Goal: Check status: Check status

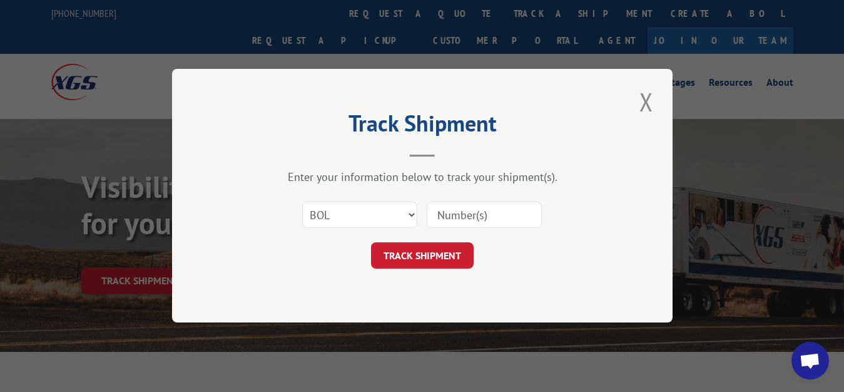
select select "bol"
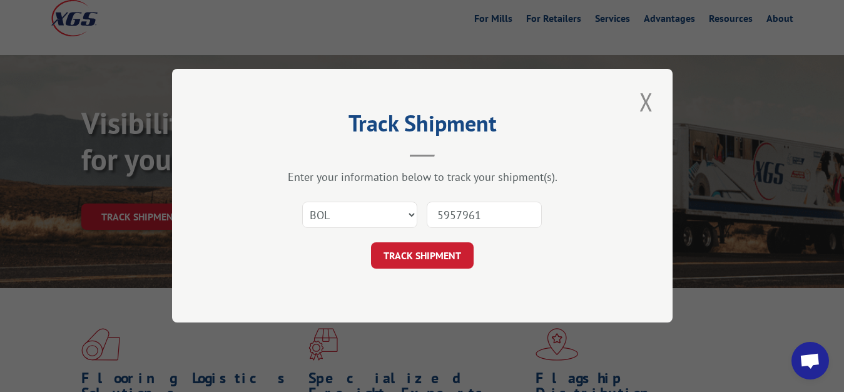
type input "5957961"
click button "TRACK SHIPMENT" at bounding box center [422, 256] width 103 height 26
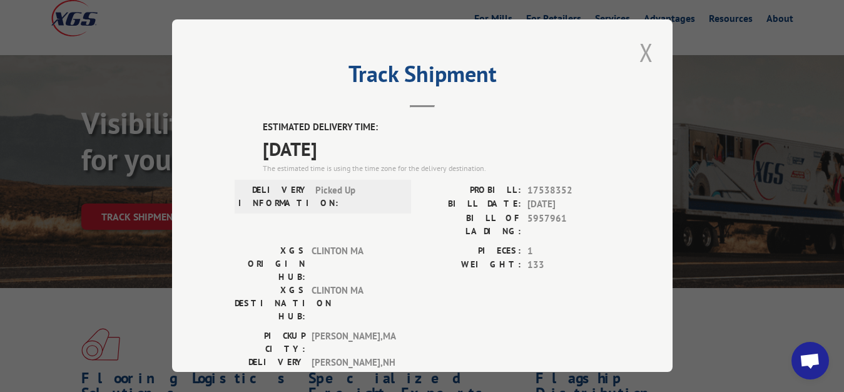
click at [640, 44] on button "Close modal" at bounding box center [646, 52] width 21 height 34
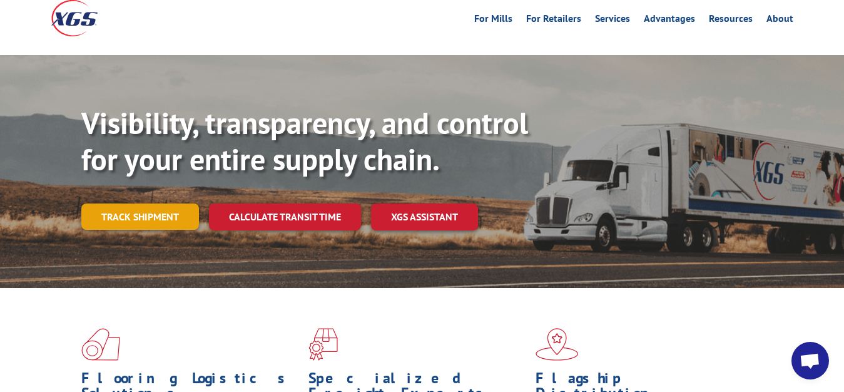
drag, startPoint x: 133, startPoint y: 186, endPoint x: 218, endPoint y: 209, distance: 88.0
click at [137, 203] on link "Track shipment" at bounding box center [140, 216] width 118 height 26
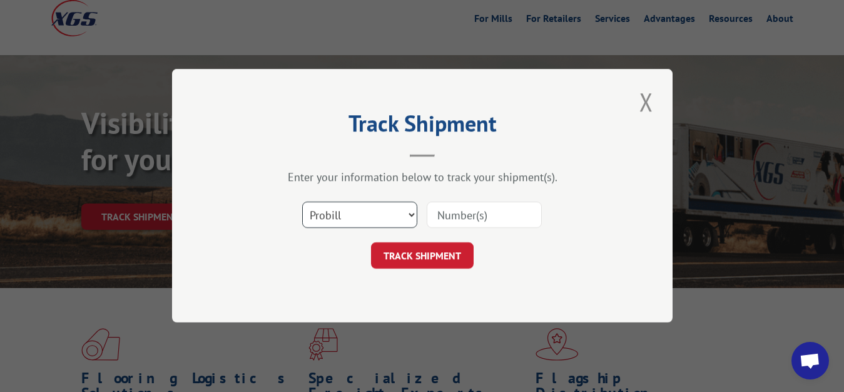
click at [302, 202] on select "Select category... Probill BOL PO" at bounding box center [359, 215] width 115 height 26
select select "bol"
click option "BOL" at bounding box center [0, 0] width 0 height 0
click at [449, 212] on input at bounding box center [484, 215] width 115 height 26
type input "5956446"
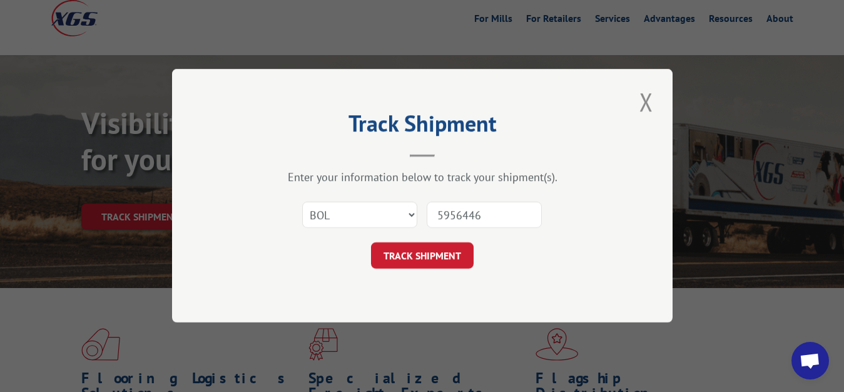
click button "TRACK SHIPMENT" at bounding box center [422, 256] width 103 height 26
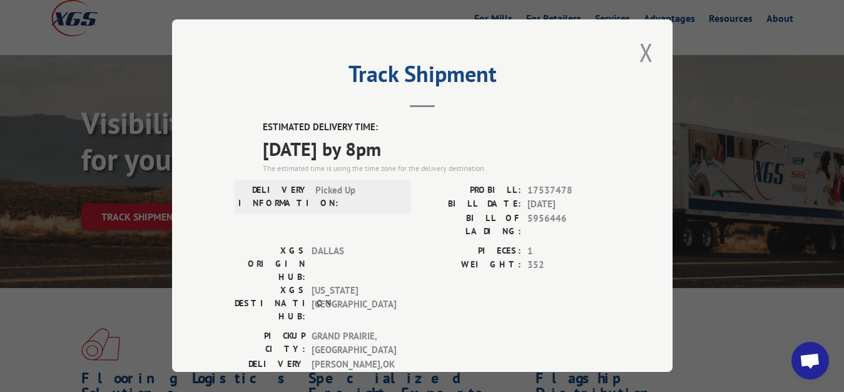
click at [639, 48] on button "Close modal" at bounding box center [646, 52] width 21 height 34
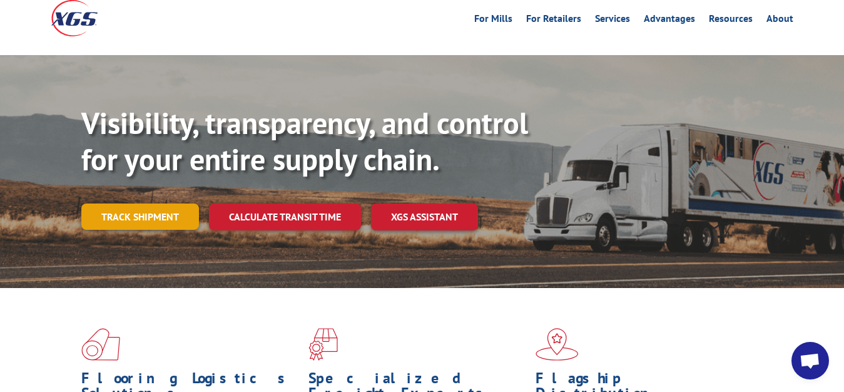
click at [148, 203] on link "Track shipment" at bounding box center [140, 216] width 118 height 26
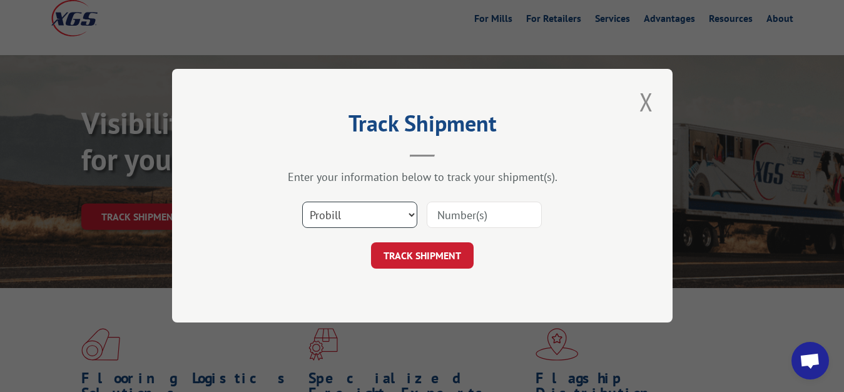
click at [302, 202] on select "Select category... Probill BOL PO" at bounding box center [359, 215] width 115 height 26
select select "bol"
click option "BOL" at bounding box center [0, 0] width 0 height 0
drag, startPoint x: 476, startPoint y: 212, endPoint x: 485, endPoint y: 132, distance: 80.7
click at [476, 209] on input at bounding box center [484, 215] width 115 height 26
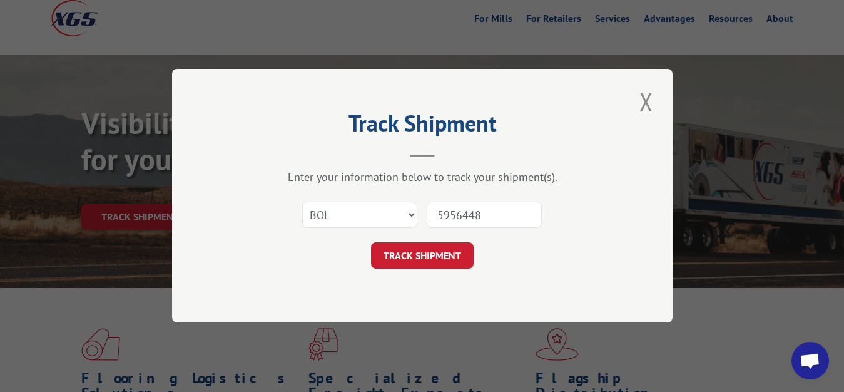
type input "5956448"
click button "TRACK SHIPMENT" at bounding box center [422, 256] width 103 height 26
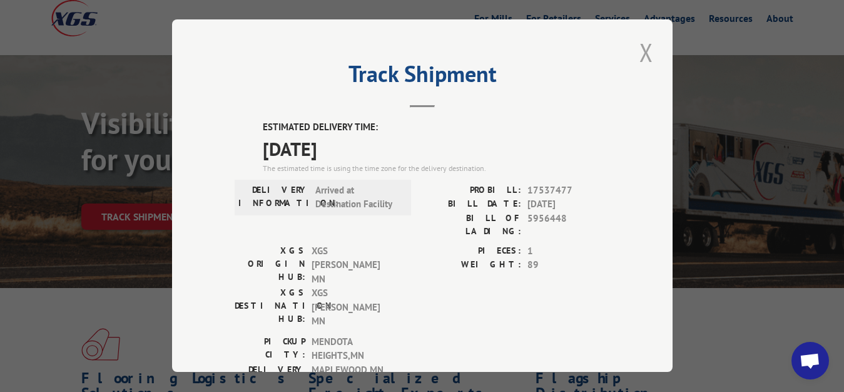
click at [636, 49] on button "Close modal" at bounding box center [646, 52] width 21 height 34
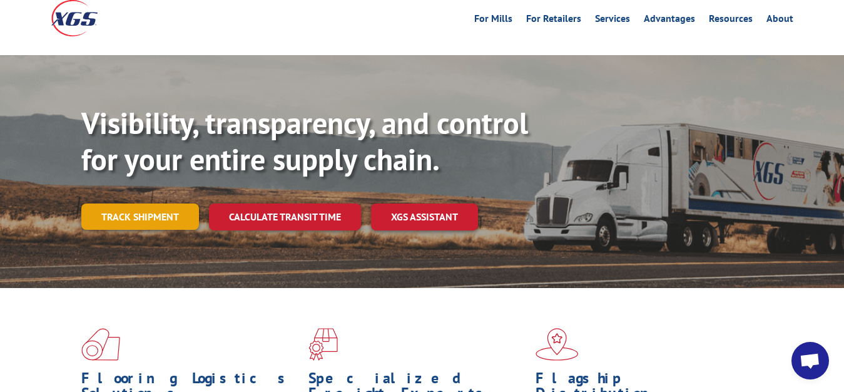
click at [131, 203] on link "Track shipment" at bounding box center [140, 216] width 118 height 26
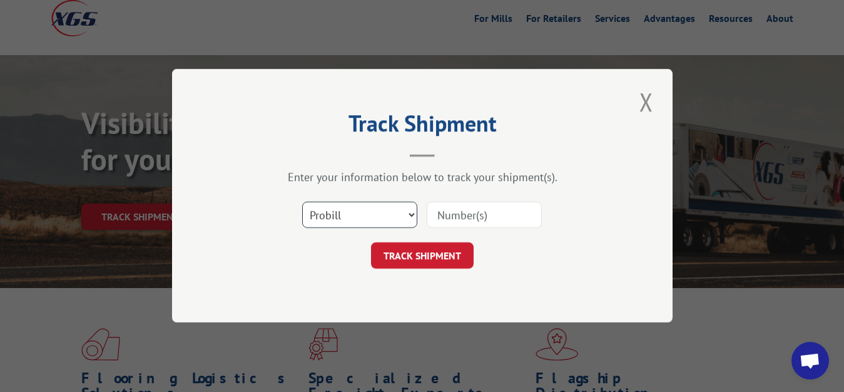
click at [302, 202] on select "Select category... Probill BOL PO" at bounding box center [359, 215] width 115 height 26
select select "bol"
click option "BOL" at bounding box center [0, 0] width 0 height 0
drag, startPoint x: 474, startPoint y: 209, endPoint x: 476, endPoint y: 197, distance: 12.7
click at [474, 206] on input at bounding box center [484, 215] width 115 height 26
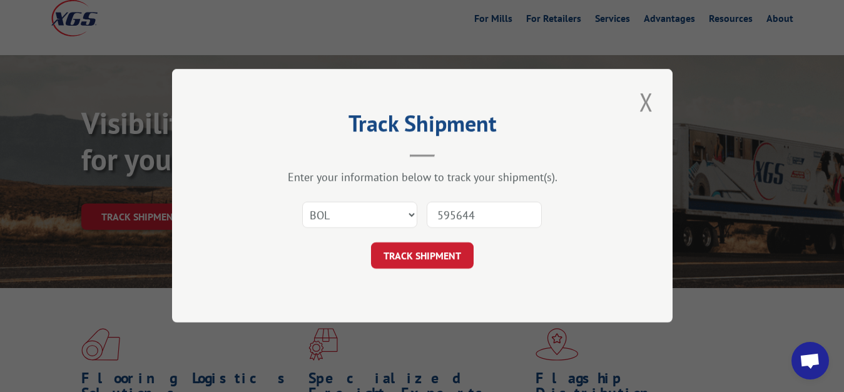
type input "5956447"
click button "TRACK SHIPMENT" at bounding box center [422, 256] width 103 height 26
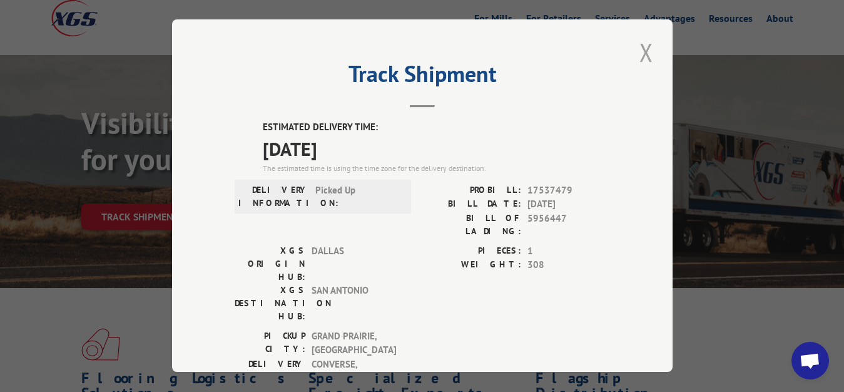
click at [636, 50] on button "Close modal" at bounding box center [646, 52] width 21 height 34
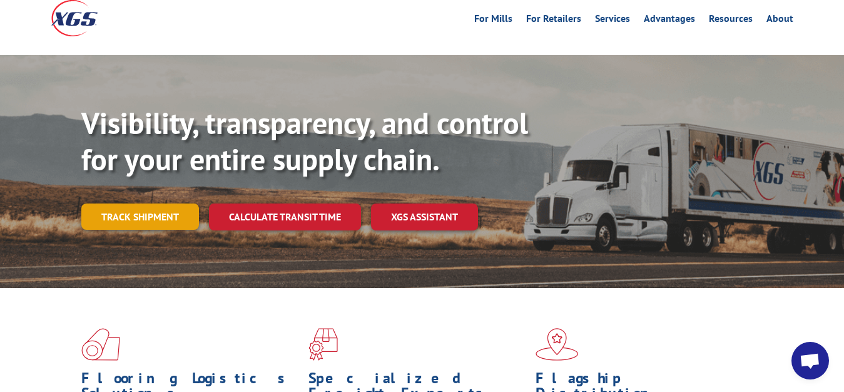
click at [129, 203] on link "Track shipment" at bounding box center [140, 216] width 118 height 26
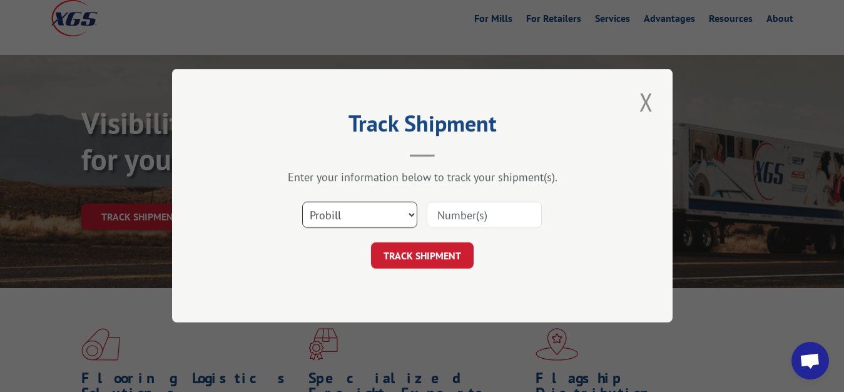
click at [302, 202] on select "Select category... Probill BOL PO" at bounding box center [359, 215] width 115 height 26
select select "bol"
click option "BOL" at bounding box center [0, 0] width 0 height 0
drag, startPoint x: 481, startPoint y: 219, endPoint x: 507, endPoint y: 135, distance: 87.9
click at [482, 210] on input at bounding box center [484, 215] width 115 height 26
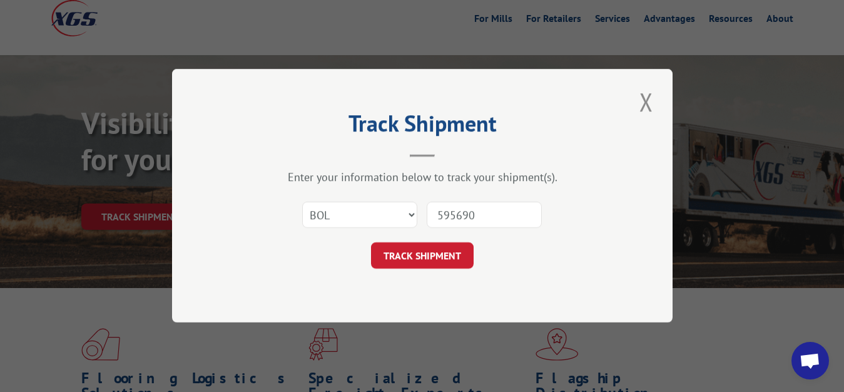
type input "5956900"
click button "TRACK SHIPMENT" at bounding box center [422, 256] width 103 height 26
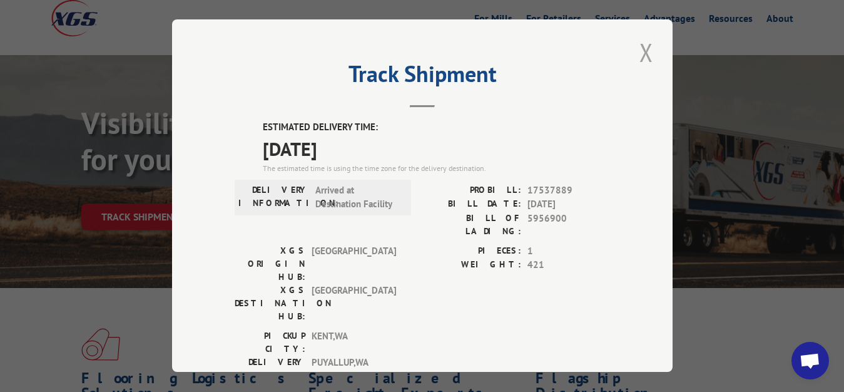
click at [640, 46] on button "Close modal" at bounding box center [646, 52] width 21 height 34
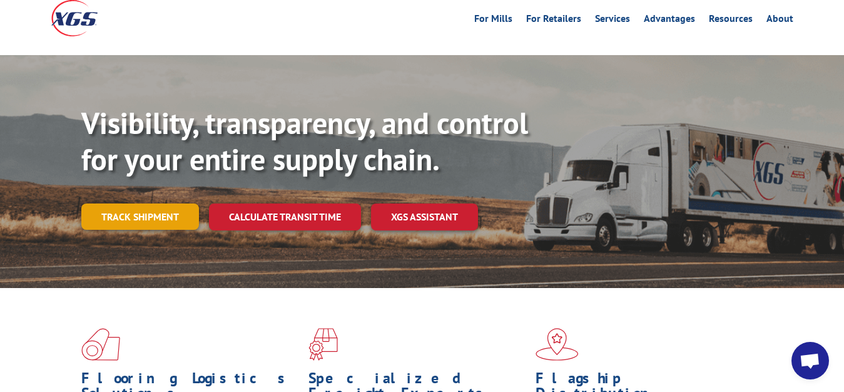
drag, startPoint x: 156, startPoint y: 185, endPoint x: 170, endPoint y: 185, distance: 13.8
click at [157, 203] on link "Track shipment" at bounding box center [140, 216] width 118 height 26
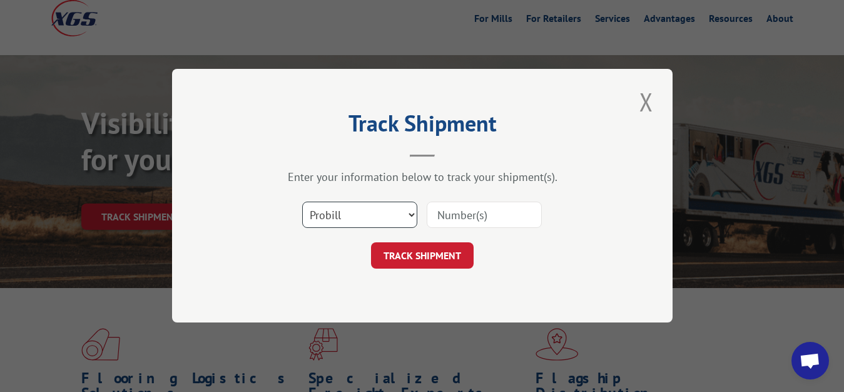
click at [302, 202] on select "Select category... Probill BOL PO" at bounding box center [359, 215] width 115 height 26
select select "bol"
click option "BOL" at bounding box center [0, 0] width 0 height 0
drag, startPoint x: 446, startPoint y: 220, endPoint x: 457, endPoint y: 208, distance: 15.5
click at [450, 217] on input at bounding box center [484, 215] width 115 height 26
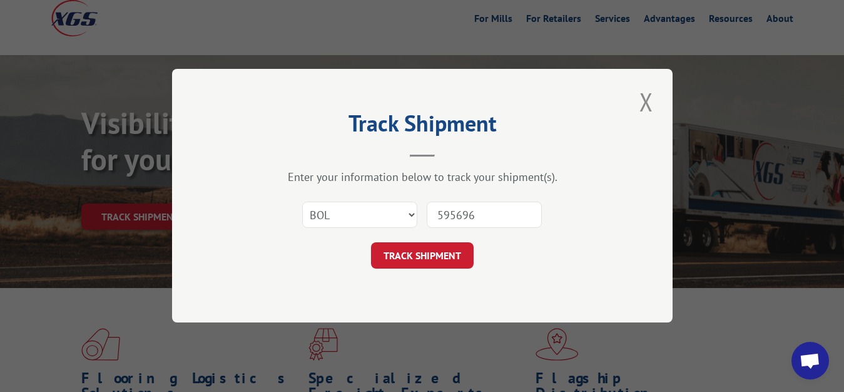
type input "5956961"
click button "TRACK SHIPMENT" at bounding box center [422, 256] width 103 height 26
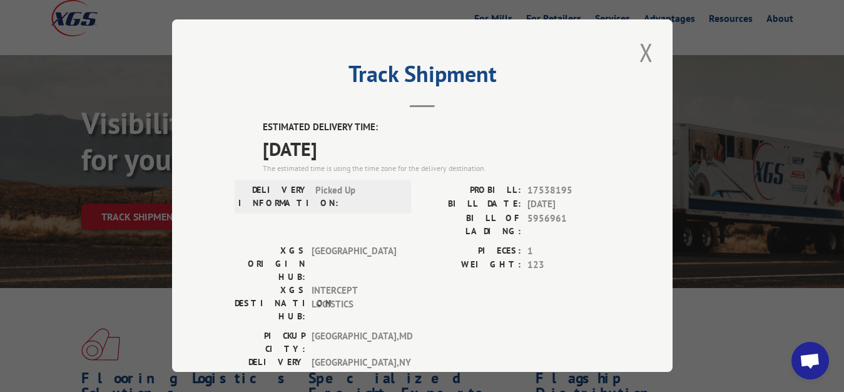
drag, startPoint x: 638, startPoint y: 44, endPoint x: 622, endPoint y: 66, distance: 26.8
click at [638, 48] on button "Close modal" at bounding box center [646, 52] width 21 height 34
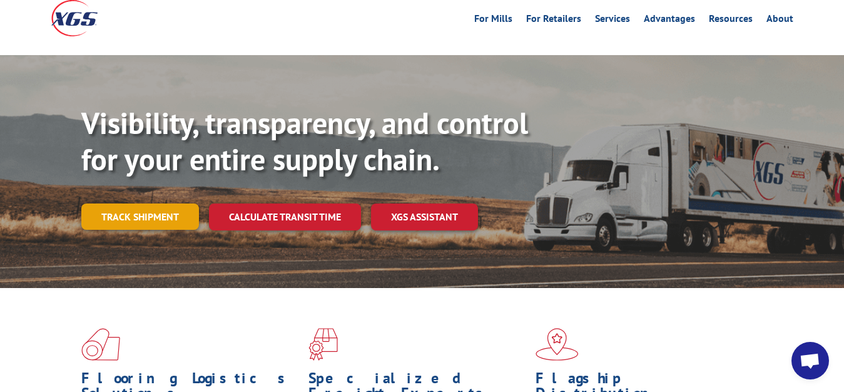
click at [141, 203] on link "Track shipment" at bounding box center [140, 216] width 118 height 26
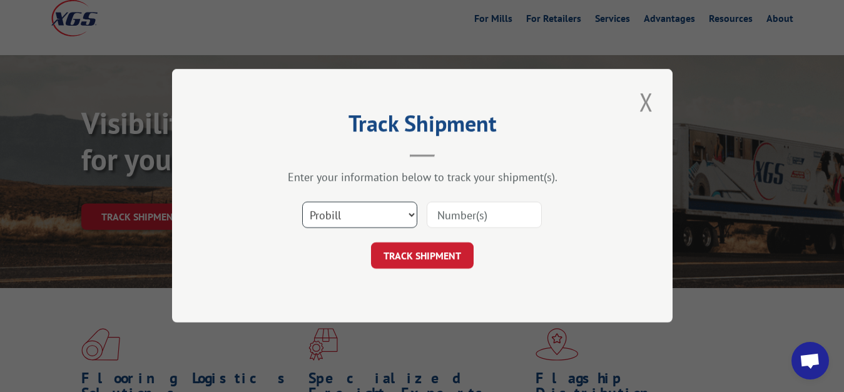
click at [302, 202] on select "Select category... Probill BOL PO" at bounding box center [359, 215] width 115 height 26
select select "bol"
click option "BOL" at bounding box center [0, 0] width 0 height 0
drag, startPoint x: 476, startPoint y: 212, endPoint x: 493, endPoint y: 165, distance: 49.3
click at [477, 208] on input at bounding box center [484, 215] width 115 height 26
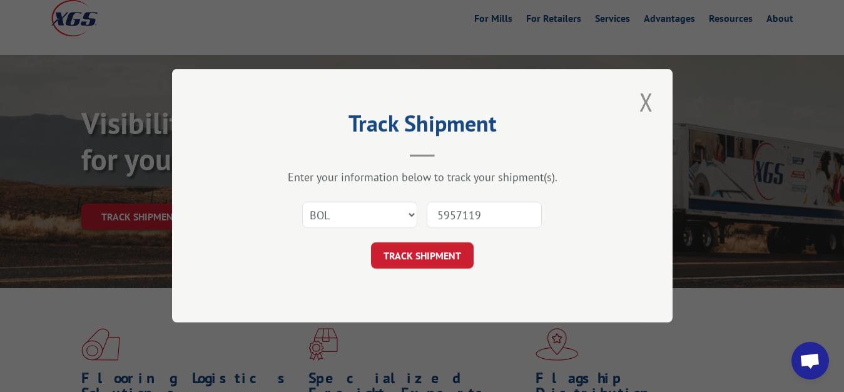
type input "5957119"
click button "TRACK SHIPMENT" at bounding box center [422, 256] width 103 height 26
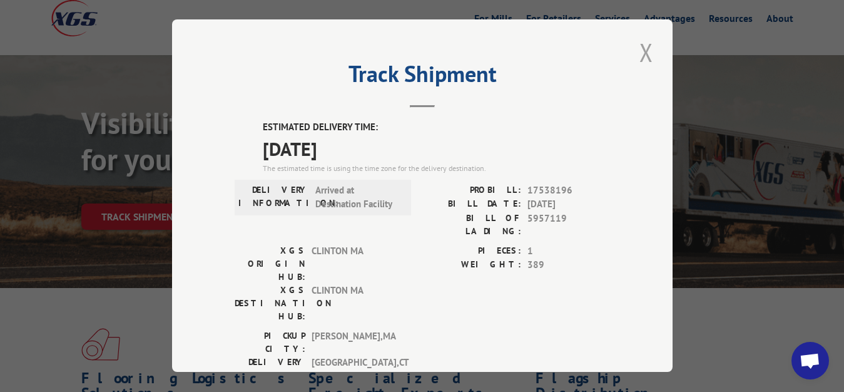
click at [641, 51] on button "Close modal" at bounding box center [646, 52] width 21 height 34
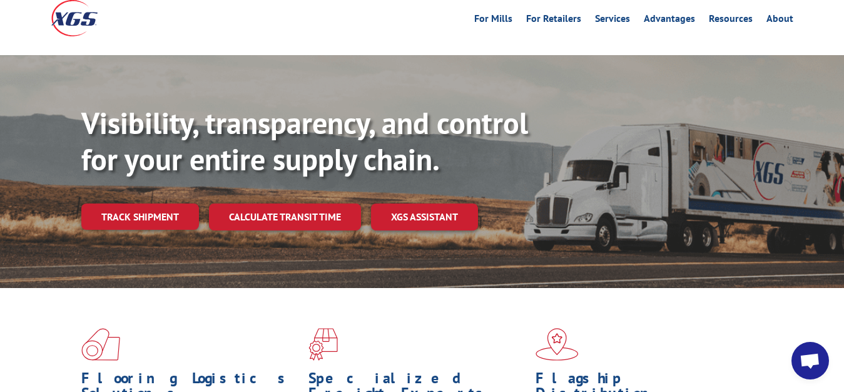
drag, startPoint x: 170, startPoint y: 187, endPoint x: 176, endPoint y: 190, distance: 7.3
click at [170, 203] on link "Track shipment" at bounding box center [140, 216] width 118 height 26
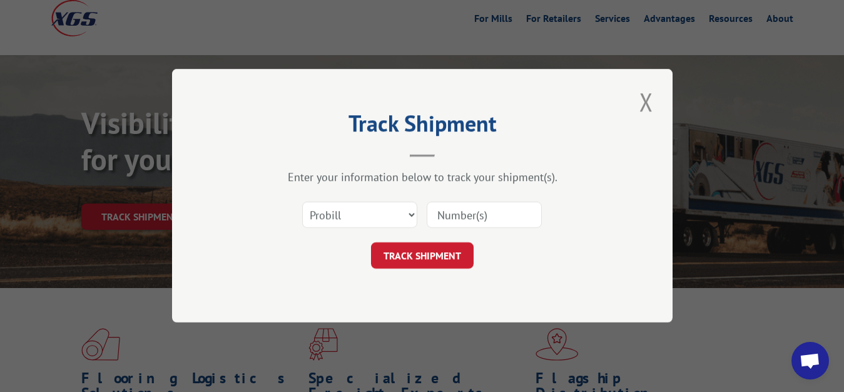
drag, startPoint x: 332, startPoint y: 202, endPoint x: 333, endPoint y: 222, distance: 20.1
click at [332, 203] on div "Select category... Probill BOL PO" at bounding box center [360, 215] width 114 height 29
select select "bol"
click option "BOL" at bounding box center [0, 0] width 0 height 0
click at [447, 213] on input at bounding box center [484, 215] width 115 height 26
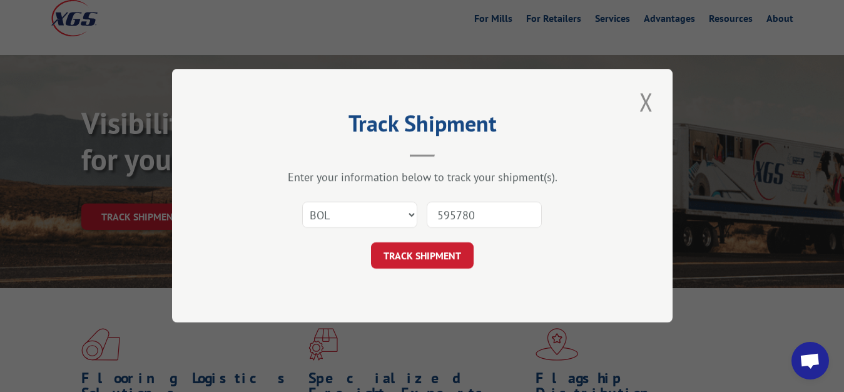
type input "5957806"
click button "TRACK SHIPMENT" at bounding box center [422, 256] width 103 height 26
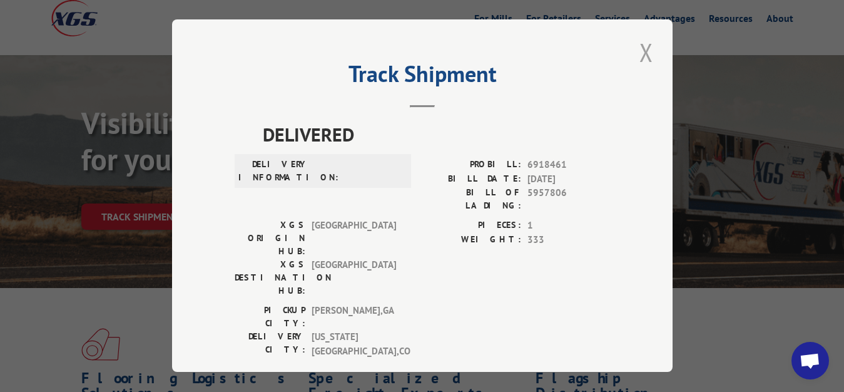
click at [641, 50] on button "Close modal" at bounding box center [646, 52] width 21 height 34
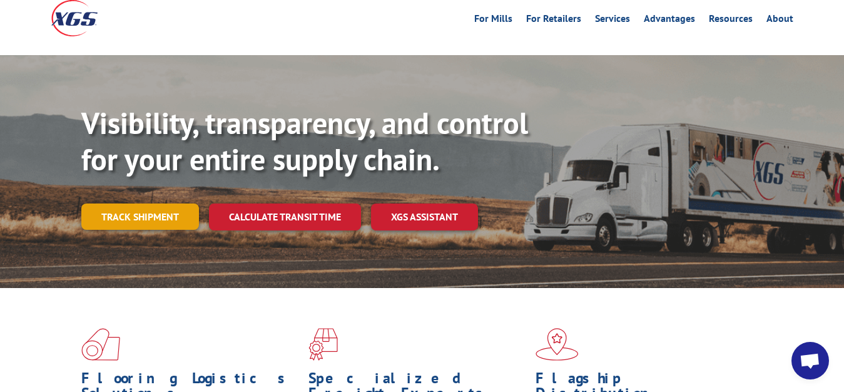
click at [130, 203] on link "Track shipment" at bounding box center [140, 216] width 118 height 26
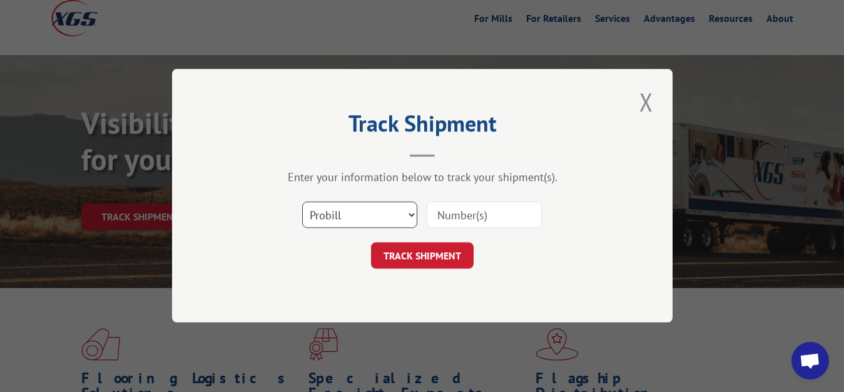
click at [302, 202] on select "Select category... Probill BOL PO" at bounding box center [359, 215] width 115 height 26
select select "bol"
click option "BOL" at bounding box center [0, 0] width 0 height 0
drag, startPoint x: 451, startPoint y: 223, endPoint x: 464, endPoint y: 140, distance: 84.3
click at [453, 217] on input at bounding box center [484, 215] width 115 height 26
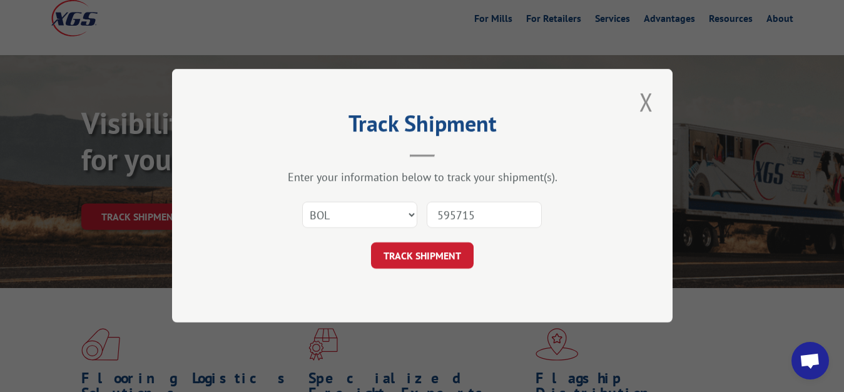
type input "5957152"
click button "TRACK SHIPMENT" at bounding box center [422, 256] width 103 height 26
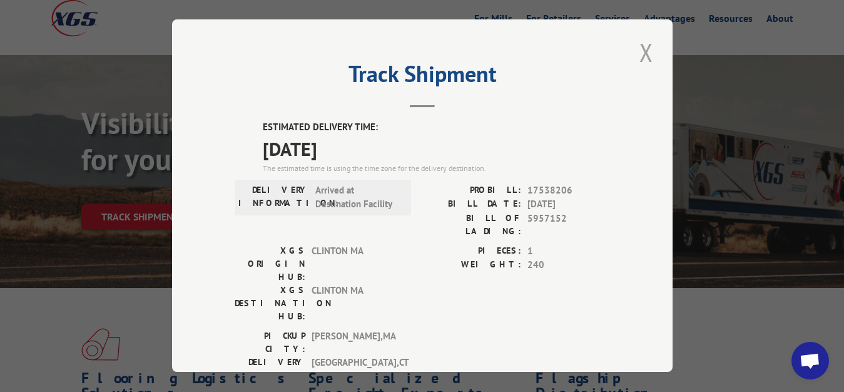
click at [643, 48] on button "Close modal" at bounding box center [646, 52] width 21 height 34
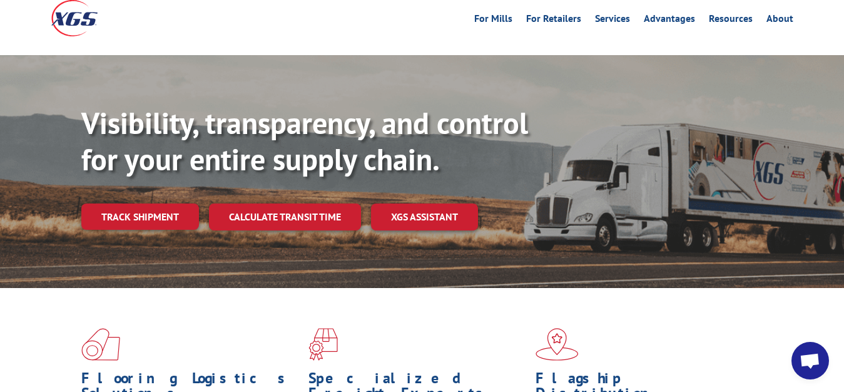
drag, startPoint x: 140, startPoint y: 190, endPoint x: 228, endPoint y: 207, distance: 90.3
click at [142, 203] on link "Track shipment" at bounding box center [140, 216] width 118 height 26
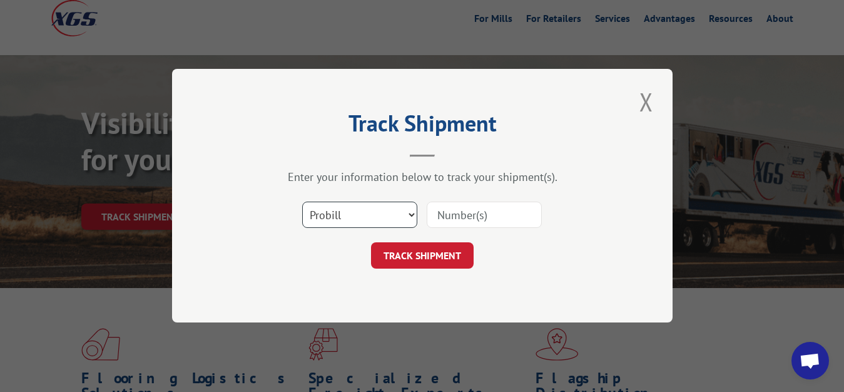
click at [302, 202] on select "Select category... Probill BOL PO" at bounding box center [359, 215] width 115 height 26
select select "bol"
click option "BOL" at bounding box center [0, 0] width 0 height 0
drag, startPoint x: 456, startPoint y: 215, endPoint x: 476, endPoint y: 125, distance: 91.7
click at [464, 207] on input at bounding box center [484, 215] width 115 height 26
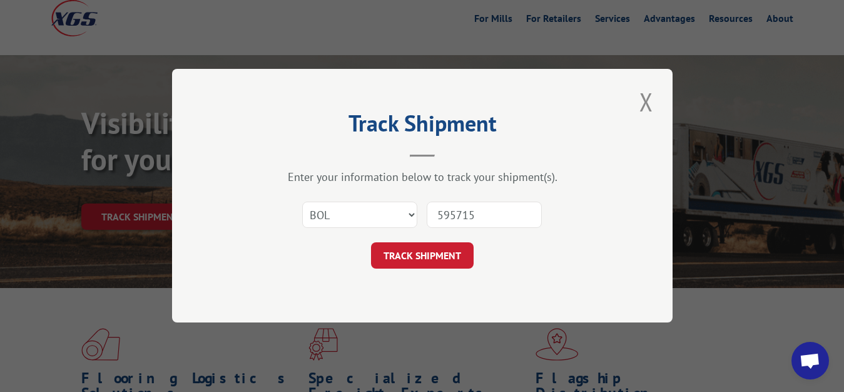
type input "5957151"
click button "TRACK SHIPMENT" at bounding box center [422, 256] width 103 height 26
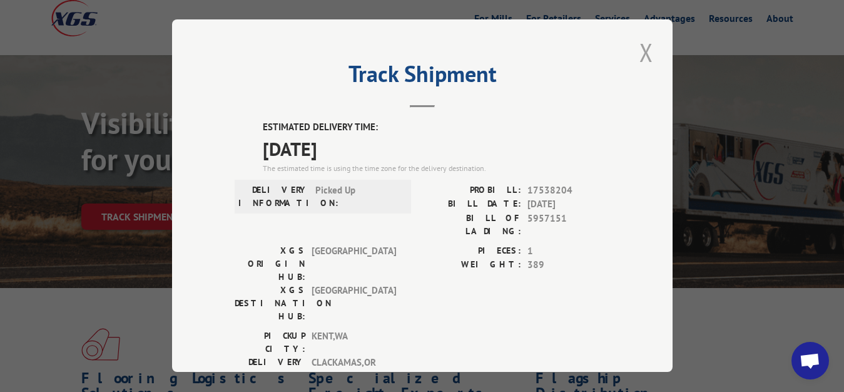
click at [636, 51] on button "Close modal" at bounding box center [646, 52] width 21 height 34
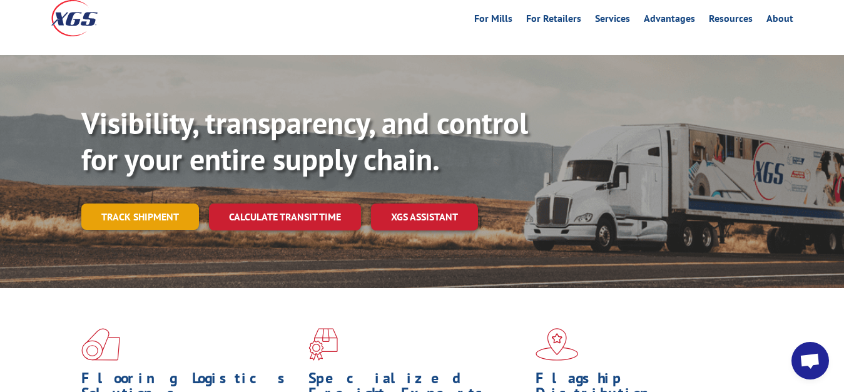
click at [128, 203] on link "Track shipment" at bounding box center [140, 216] width 118 height 26
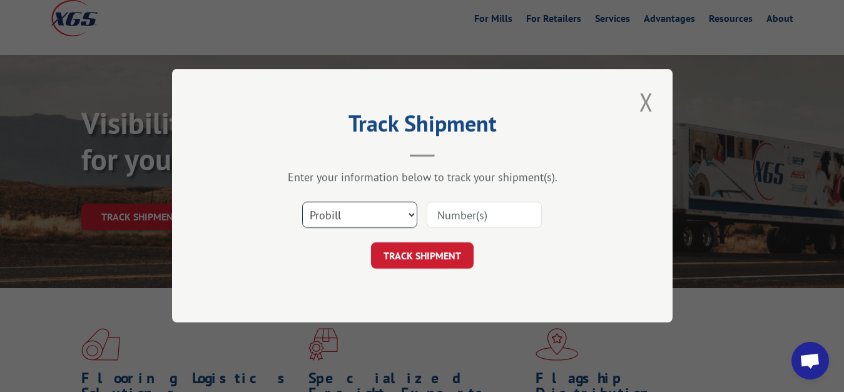
click at [302, 202] on select "Select category... Probill BOL PO" at bounding box center [359, 215] width 115 height 26
select select "bol"
click option "BOL" at bounding box center [0, 0] width 0 height 0
drag, startPoint x: 459, startPoint y: 215, endPoint x: 485, endPoint y: 144, distance: 75.2
click at [459, 212] on input at bounding box center [484, 215] width 115 height 26
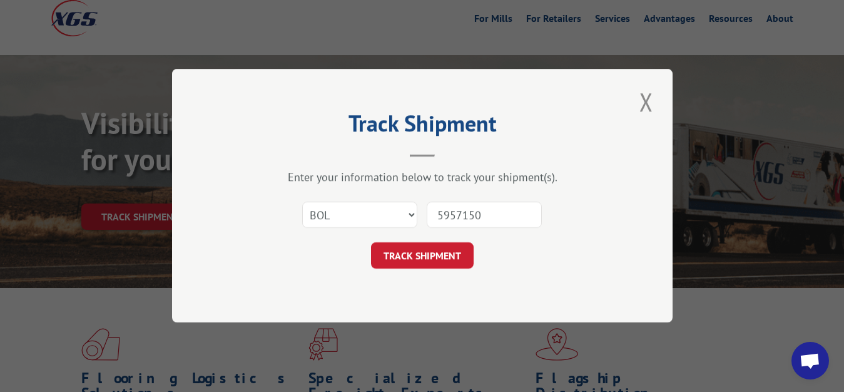
type input "5957150"
click button "TRACK SHIPMENT" at bounding box center [422, 256] width 103 height 26
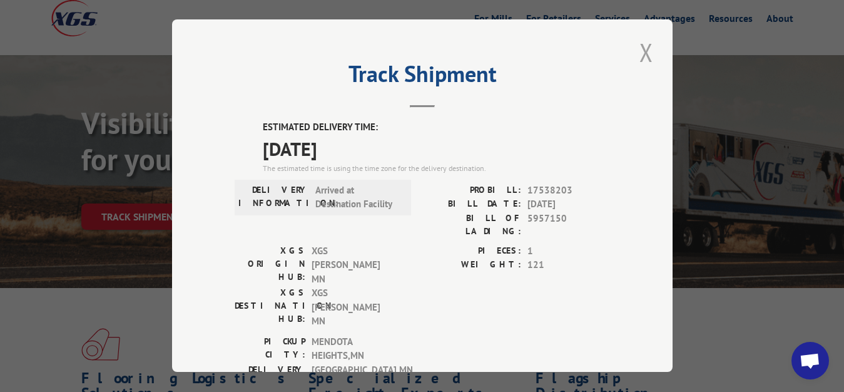
click at [641, 49] on button "Close modal" at bounding box center [646, 52] width 21 height 34
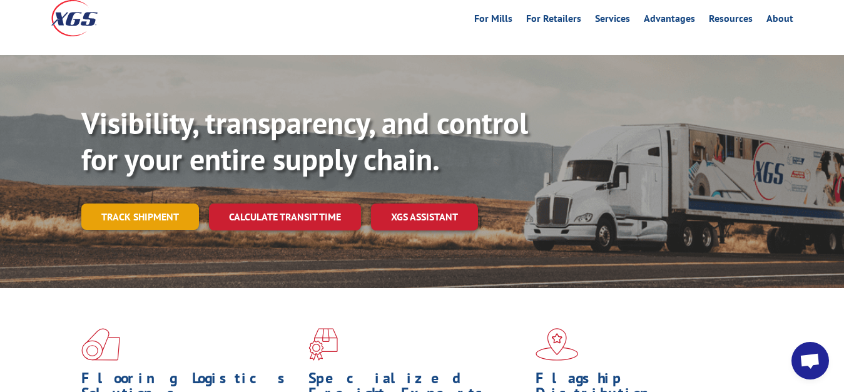
click at [131, 203] on link "Track shipment" at bounding box center [140, 216] width 118 height 26
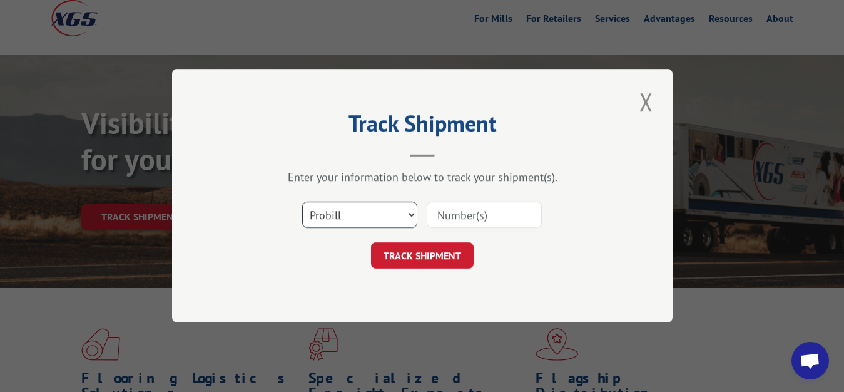
click at [302, 202] on select "Select category... Probill BOL PO" at bounding box center [359, 215] width 115 height 26
select select "bol"
click option "BOL" at bounding box center [0, 0] width 0 height 0
click at [455, 210] on input at bounding box center [484, 215] width 115 height 26
type input "5957154"
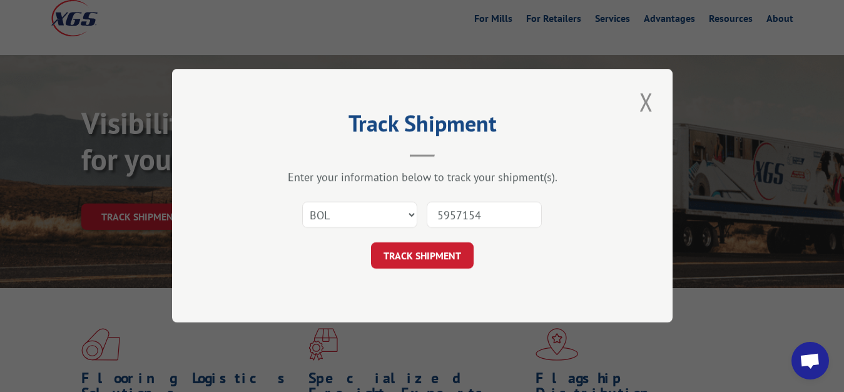
click button "TRACK SHIPMENT" at bounding box center [422, 256] width 103 height 26
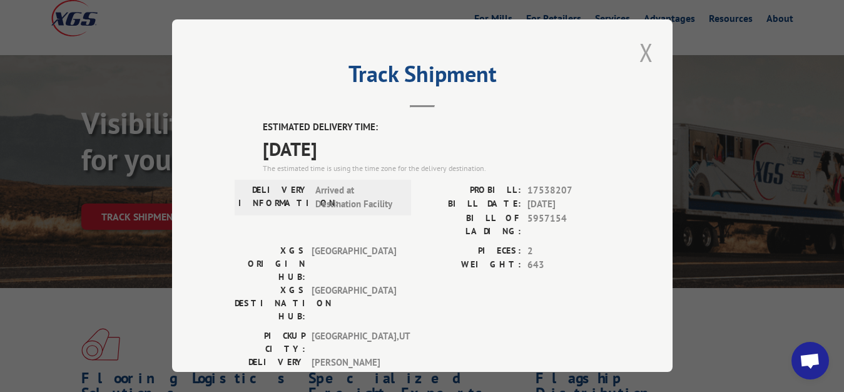
click at [636, 49] on button "Close modal" at bounding box center [646, 52] width 21 height 34
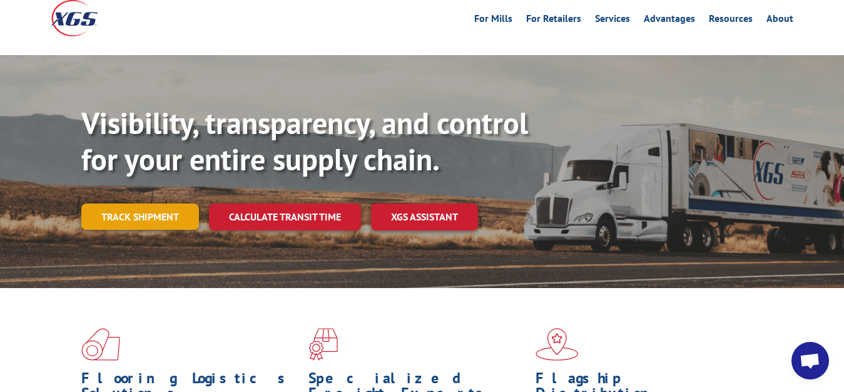
click at [140, 203] on link "Track shipment" at bounding box center [140, 216] width 118 height 26
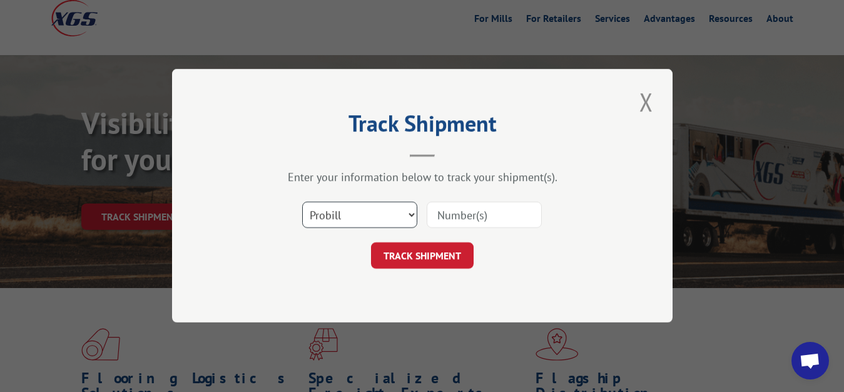
click at [302, 202] on select "Select category... Probill BOL PO" at bounding box center [359, 215] width 115 height 26
select select "bol"
click option "BOL" at bounding box center [0, 0] width 0 height 0
drag, startPoint x: 467, startPoint y: 218, endPoint x: 491, endPoint y: 135, distance: 86.6
click at [468, 212] on input at bounding box center [484, 215] width 115 height 26
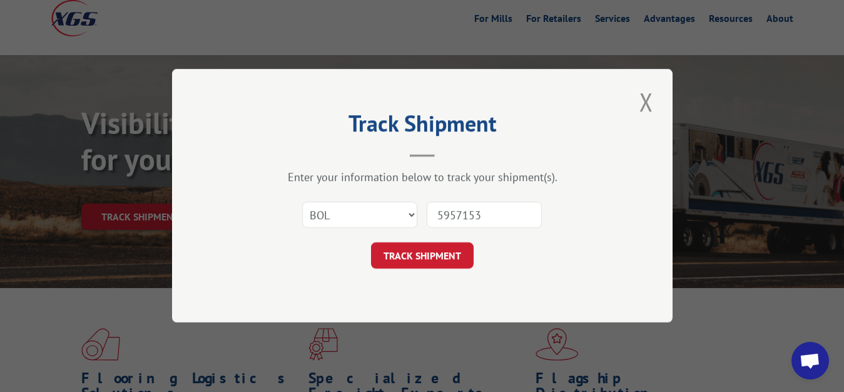
type input "5957153"
click button "TRACK SHIPMENT" at bounding box center [422, 256] width 103 height 26
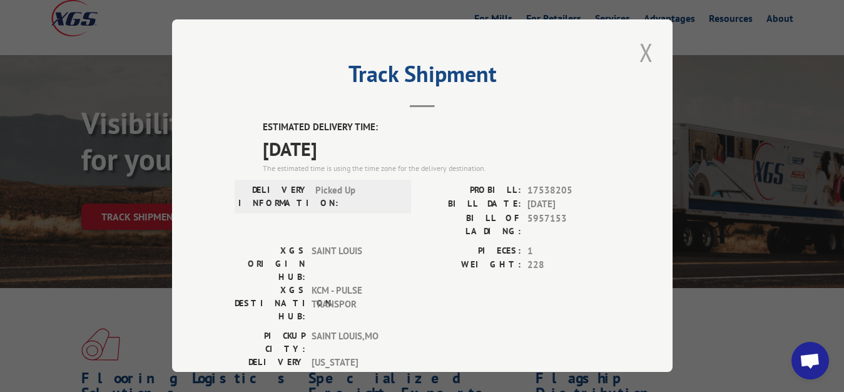
click at [640, 50] on button "Close modal" at bounding box center [646, 52] width 21 height 34
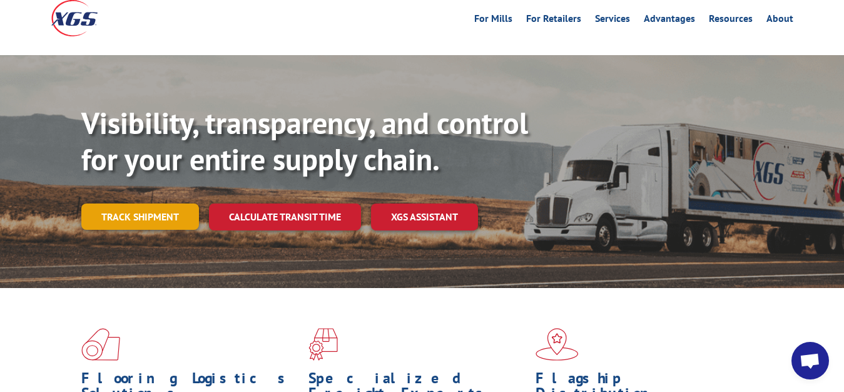
click at [109, 203] on link "Track shipment" at bounding box center [140, 216] width 118 height 26
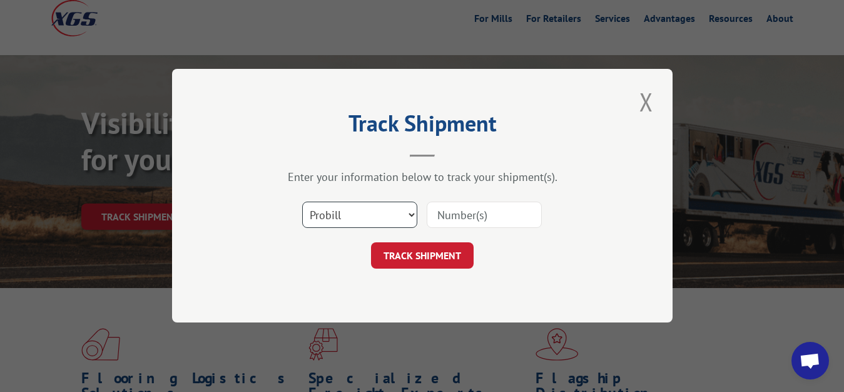
click at [302, 202] on select "Select category... Probill BOL PO" at bounding box center [359, 215] width 115 height 26
select select "bol"
click option "BOL" at bounding box center [0, 0] width 0 height 0
drag, startPoint x: 469, startPoint y: 212, endPoint x: 474, endPoint y: 170, distance: 42.2
click at [470, 203] on input at bounding box center [484, 215] width 115 height 26
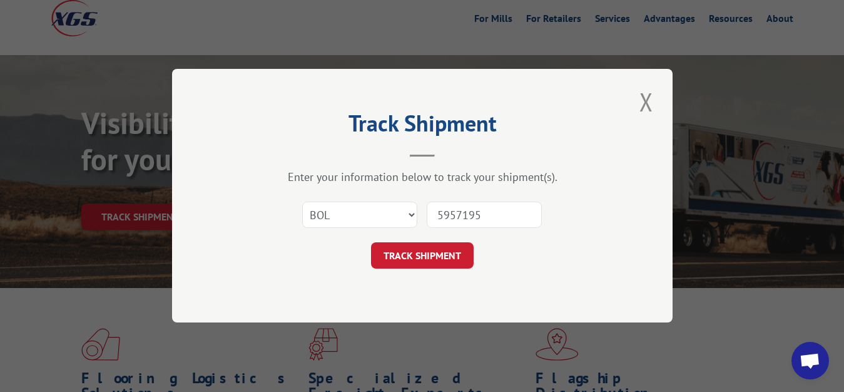
type input "5957195"
click button "TRACK SHIPMENT" at bounding box center [422, 256] width 103 height 26
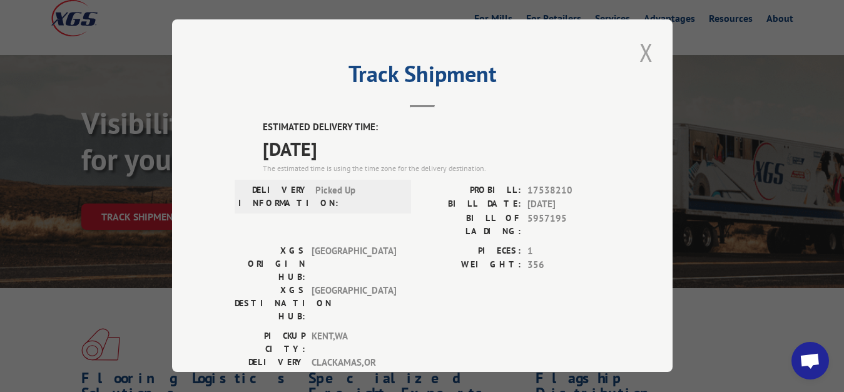
click at [638, 46] on button "Close modal" at bounding box center [646, 52] width 21 height 34
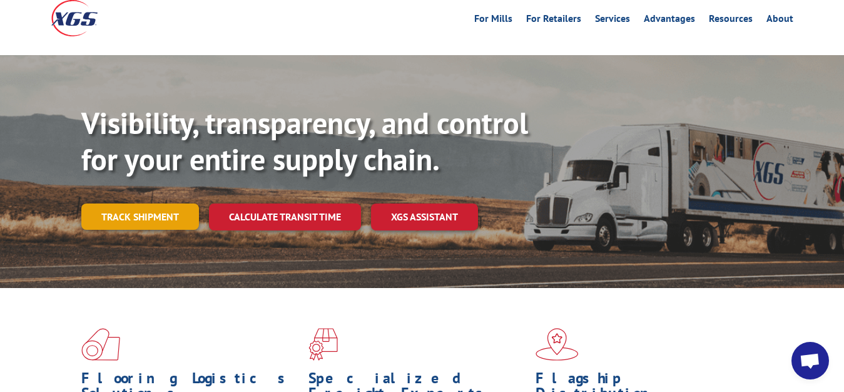
click at [141, 203] on link "Track shipment" at bounding box center [140, 216] width 118 height 26
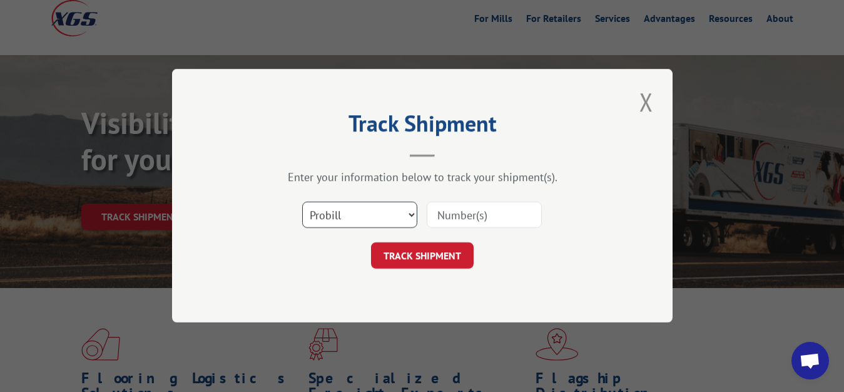
click at [302, 202] on select "Select category... Probill BOL PO" at bounding box center [359, 215] width 115 height 26
select select "bol"
click option "BOL" at bounding box center [0, 0] width 0 height 0
click at [441, 212] on input at bounding box center [484, 215] width 115 height 26
type input "5957193"
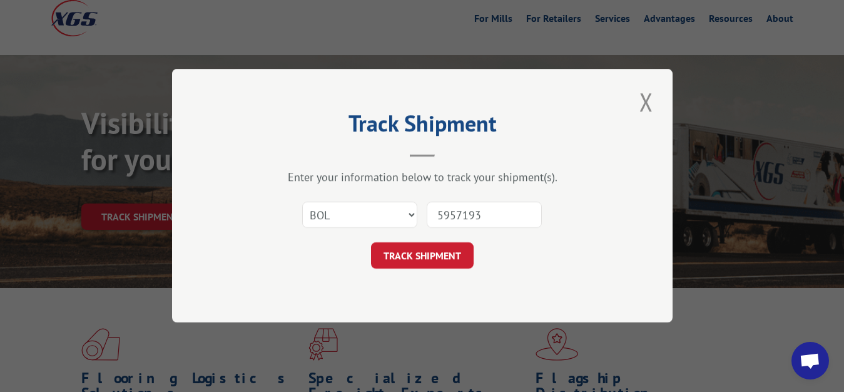
click button "TRACK SHIPMENT" at bounding box center [422, 256] width 103 height 26
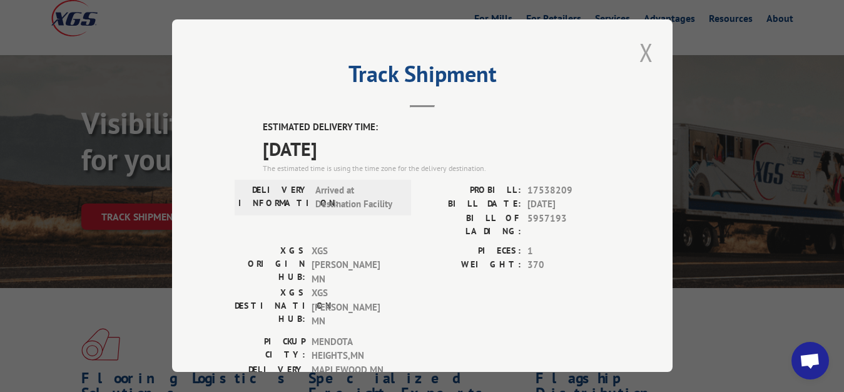
click at [640, 51] on button "Close modal" at bounding box center [646, 52] width 21 height 34
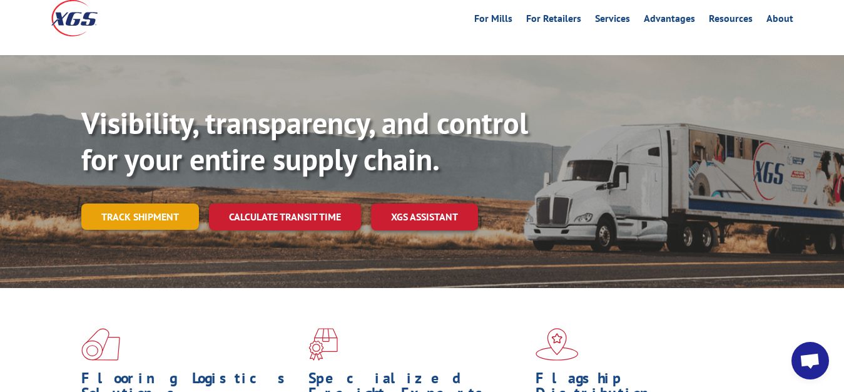
click at [141, 203] on link "Track shipment" at bounding box center [140, 216] width 118 height 26
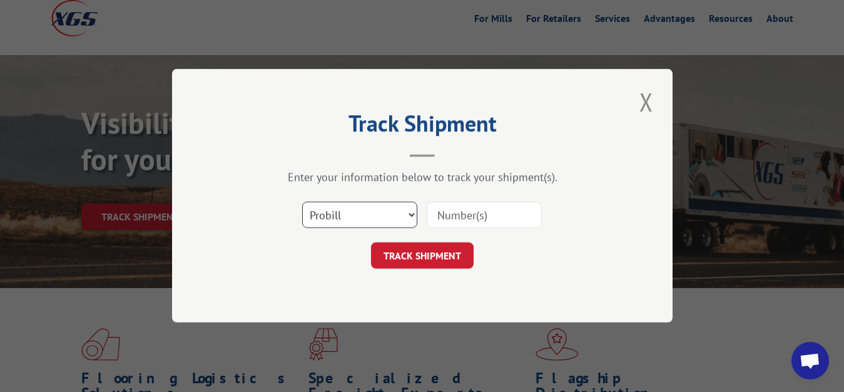
click at [302, 202] on select "Select category... Probill BOL PO" at bounding box center [359, 215] width 115 height 26
select select "bol"
click option "BOL" at bounding box center [0, 0] width 0 height 0
drag, startPoint x: 450, startPoint y: 214, endPoint x: 491, endPoint y: 136, distance: 87.6
click at [456, 204] on input at bounding box center [484, 215] width 115 height 26
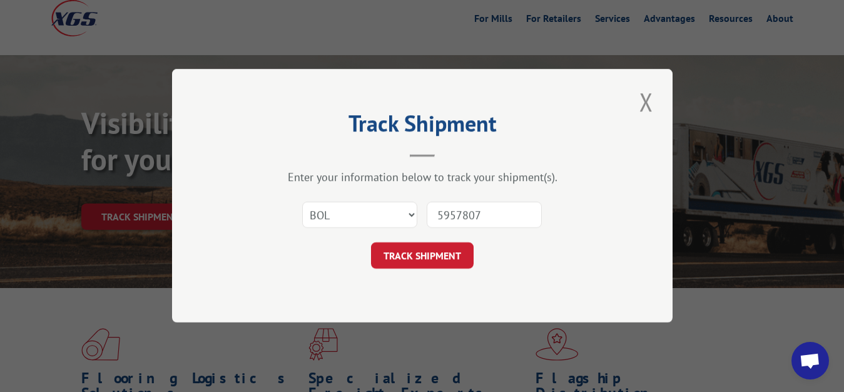
type input "5957807"
click button "TRACK SHIPMENT" at bounding box center [422, 256] width 103 height 26
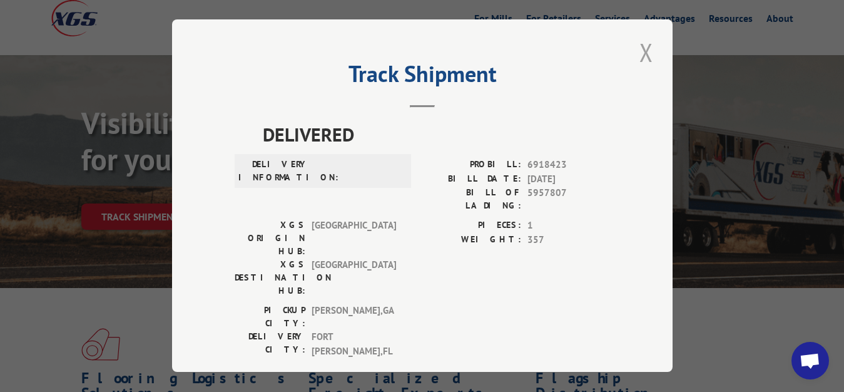
click at [641, 45] on button "Close modal" at bounding box center [646, 52] width 21 height 34
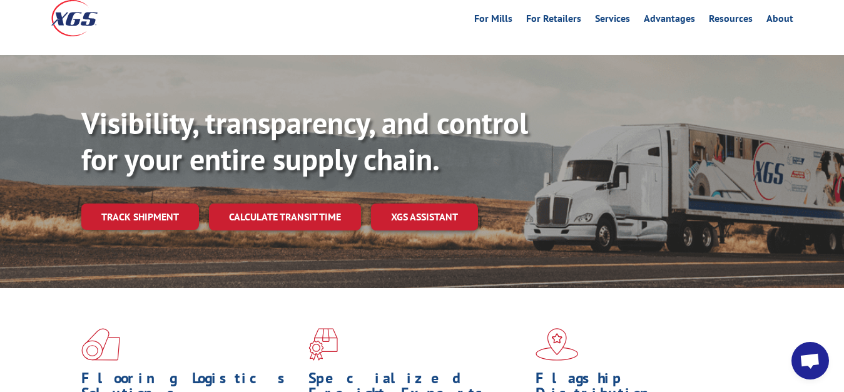
drag, startPoint x: 106, startPoint y: 187, endPoint x: 171, endPoint y: 201, distance: 66.5
click at [109, 203] on link "Track shipment" at bounding box center [140, 216] width 118 height 26
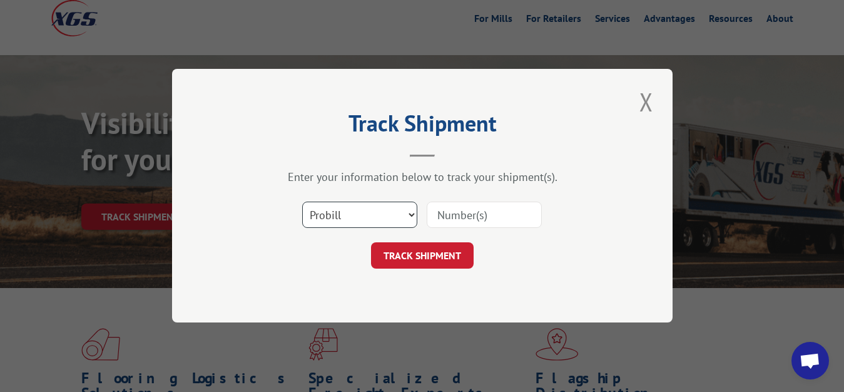
click at [302, 202] on select "Select category... Probill BOL PO" at bounding box center [359, 215] width 115 height 26
select select "bol"
click option "BOL" at bounding box center [0, 0] width 0 height 0
click at [452, 213] on input at bounding box center [484, 215] width 115 height 26
type input "5957805"
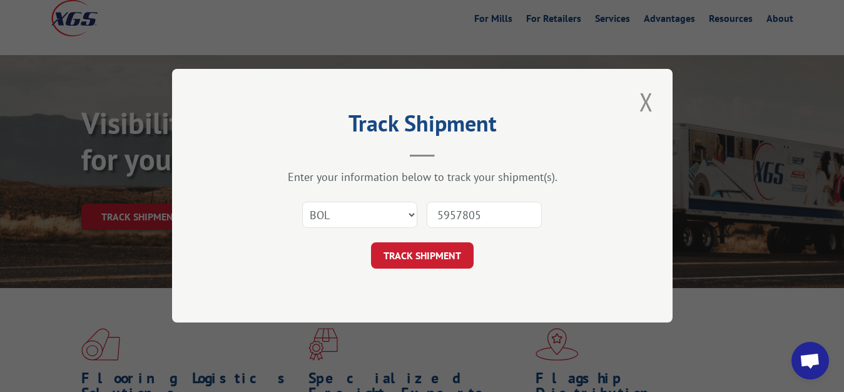
click button "TRACK SHIPMENT" at bounding box center [422, 256] width 103 height 26
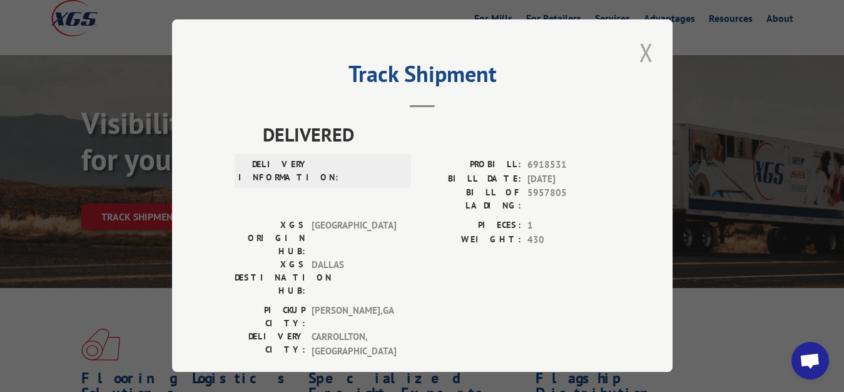
click at [636, 49] on button "Close modal" at bounding box center [646, 52] width 21 height 34
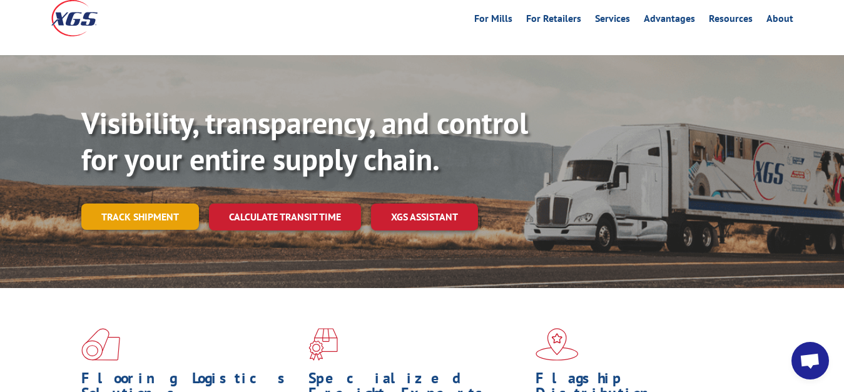
click at [153, 203] on link "Track shipment" at bounding box center [140, 216] width 118 height 26
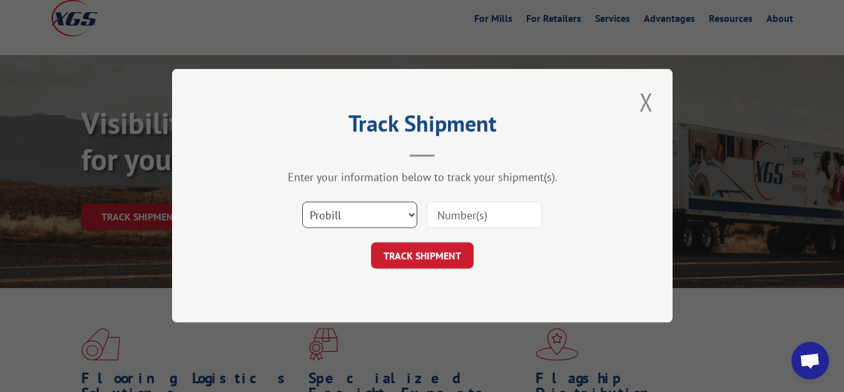
click at [302, 202] on select "Select category... Probill BOL PO" at bounding box center [359, 215] width 115 height 26
select select "bol"
click option "BOL" at bounding box center [0, 0] width 0 height 0
drag, startPoint x: 444, startPoint y: 214, endPoint x: 451, endPoint y: 198, distance: 17.4
click at [445, 207] on input at bounding box center [484, 215] width 115 height 26
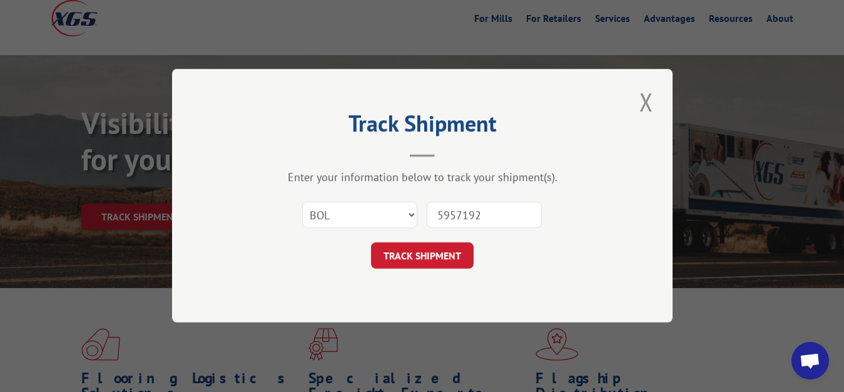
type input "5957192"
click button "TRACK SHIPMENT" at bounding box center [422, 256] width 103 height 26
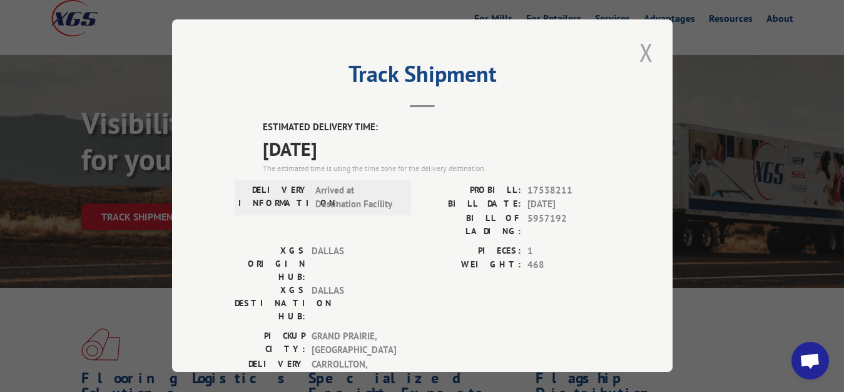
click at [638, 48] on button "Close modal" at bounding box center [646, 52] width 21 height 34
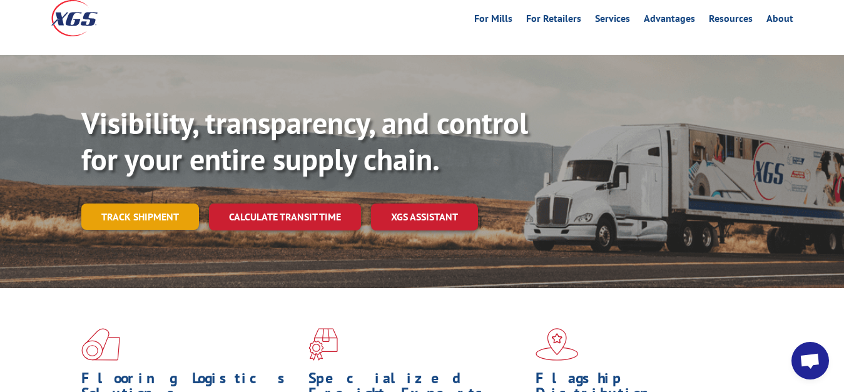
click at [155, 203] on link "Track shipment" at bounding box center [140, 216] width 118 height 26
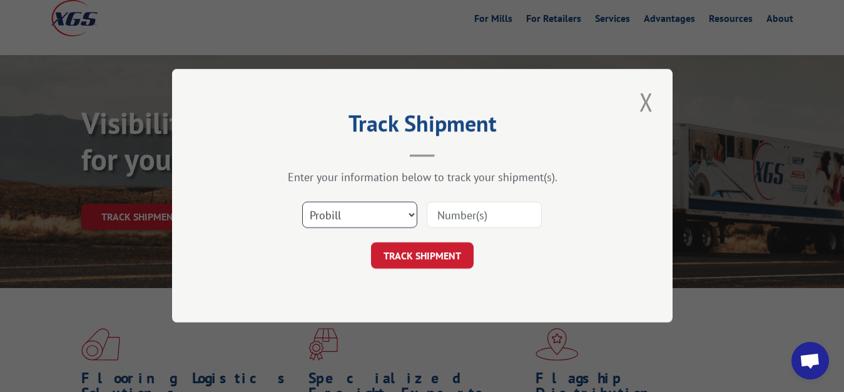
click at [302, 202] on select "Select category... Probill BOL PO" at bounding box center [359, 215] width 115 height 26
select select "bol"
click option "BOL" at bounding box center [0, 0] width 0 height 0
click at [459, 215] on input at bounding box center [484, 215] width 115 height 26
type input "5957199"
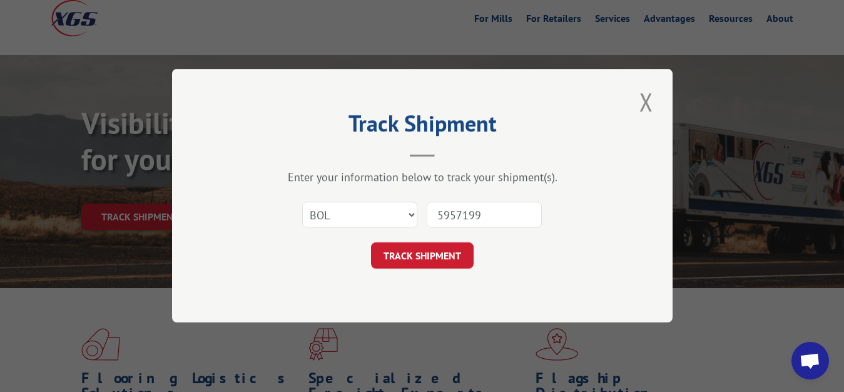
click button "TRACK SHIPMENT" at bounding box center [422, 256] width 103 height 26
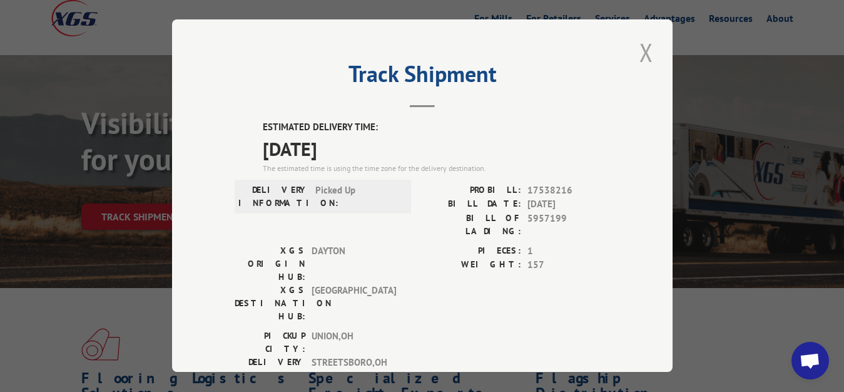
drag, startPoint x: 643, startPoint y: 48, endPoint x: 528, endPoint y: 109, distance: 129.9
click at [643, 48] on button "Close modal" at bounding box center [646, 52] width 21 height 34
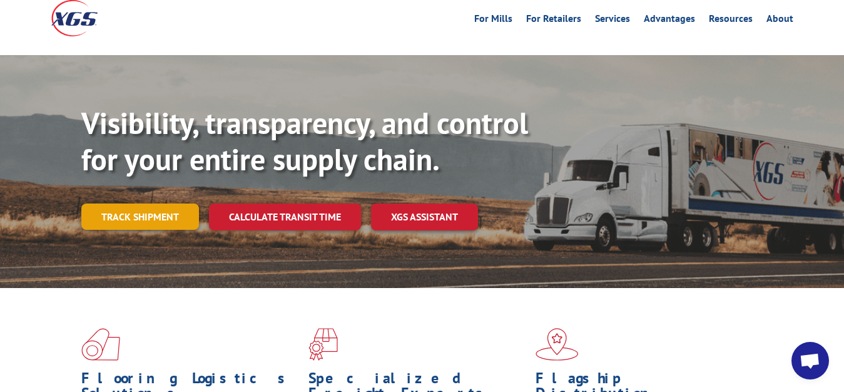
click at [131, 203] on link "Track shipment" at bounding box center [140, 216] width 118 height 26
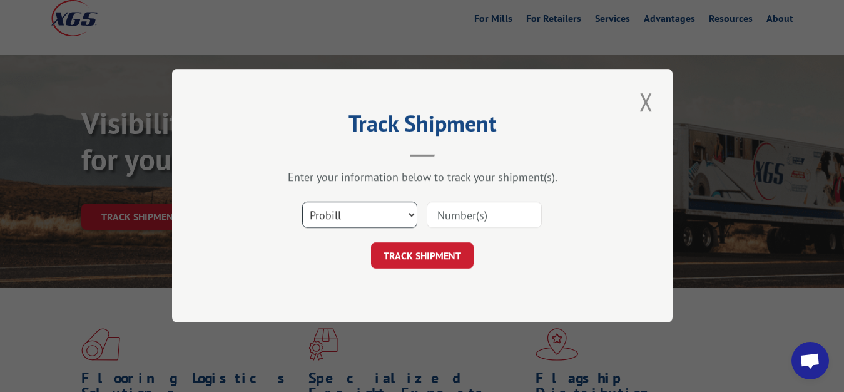
click at [302, 202] on select "Select category... Probill BOL PO" at bounding box center [359, 215] width 115 height 26
select select "bol"
click option "BOL" at bounding box center [0, 0] width 0 height 0
drag, startPoint x: 463, startPoint y: 215, endPoint x: 465, endPoint y: 194, distance: 20.7
click at [463, 213] on input at bounding box center [484, 215] width 115 height 26
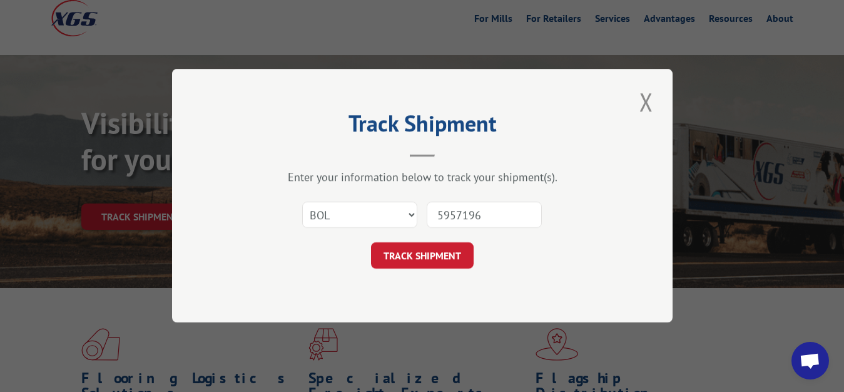
type input "5957196"
click button "TRACK SHIPMENT" at bounding box center [422, 256] width 103 height 26
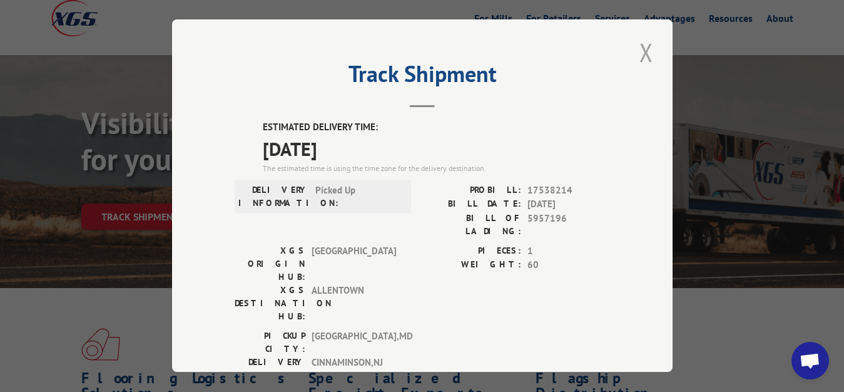
click at [643, 50] on button "Close modal" at bounding box center [646, 52] width 21 height 34
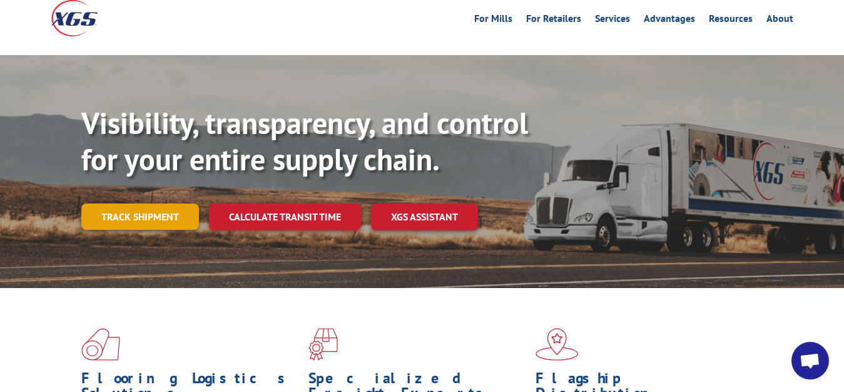
click at [131, 203] on link "Track shipment" at bounding box center [140, 216] width 118 height 26
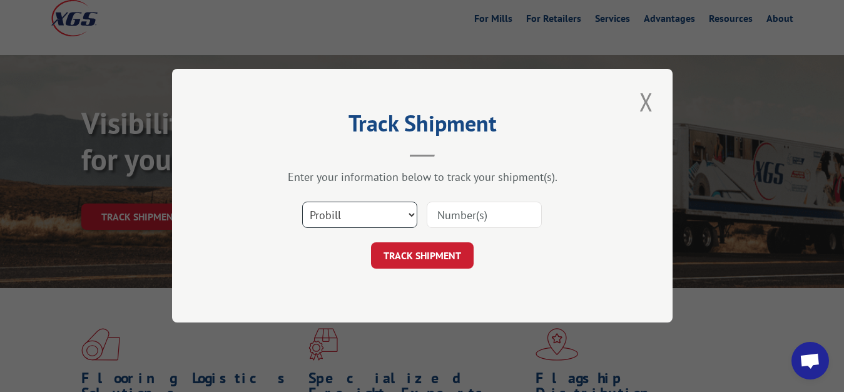
click at [302, 202] on select "Select category... Probill BOL PO" at bounding box center [359, 215] width 115 height 26
select select "bol"
click option "BOL" at bounding box center [0, 0] width 0 height 0
click at [452, 224] on input at bounding box center [484, 215] width 115 height 26
type input "5957197"
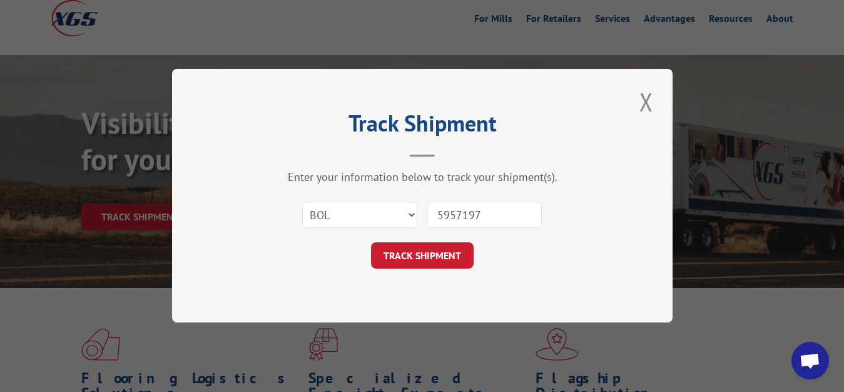
click button "TRACK SHIPMENT" at bounding box center [422, 256] width 103 height 26
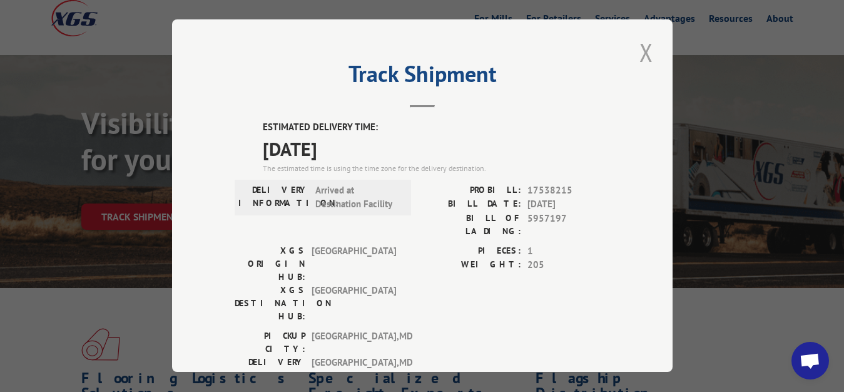
click at [638, 49] on button "Close modal" at bounding box center [646, 52] width 21 height 34
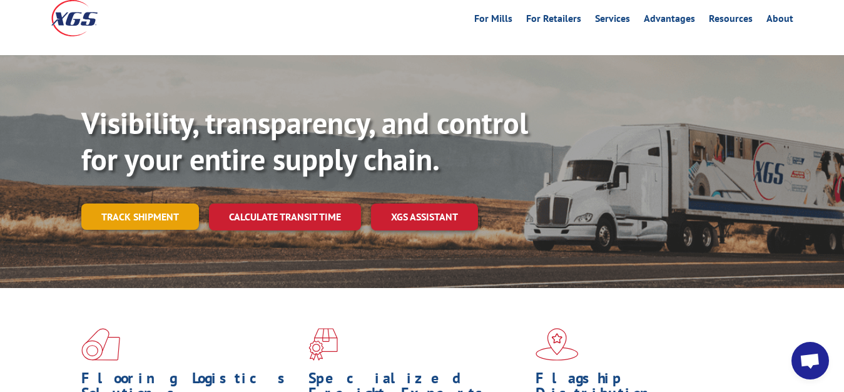
click at [141, 203] on link "Track shipment" at bounding box center [140, 216] width 118 height 26
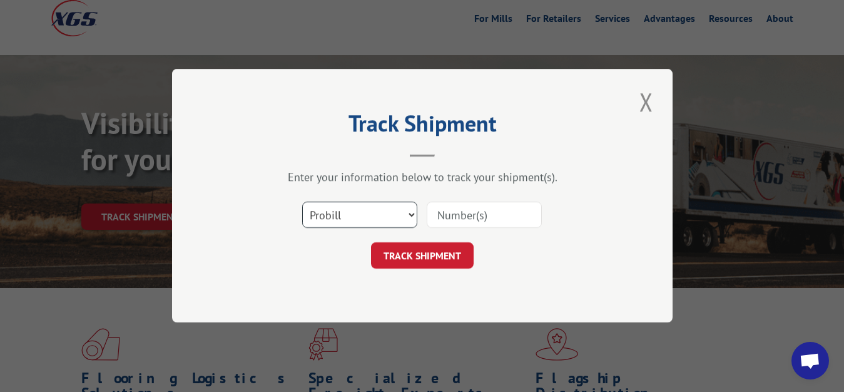
click at [302, 202] on select "Select category... Probill BOL PO" at bounding box center [359, 215] width 115 height 26
select select "bol"
click option "BOL" at bounding box center [0, 0] width 0 height 0
drag, startPoint x: 441, startPoint y: 209, endPoint x: 479, endPoint y: 140, distance: 78.4
click at [441, 208] on input at bounding box center [484, 215] width 115 height 26
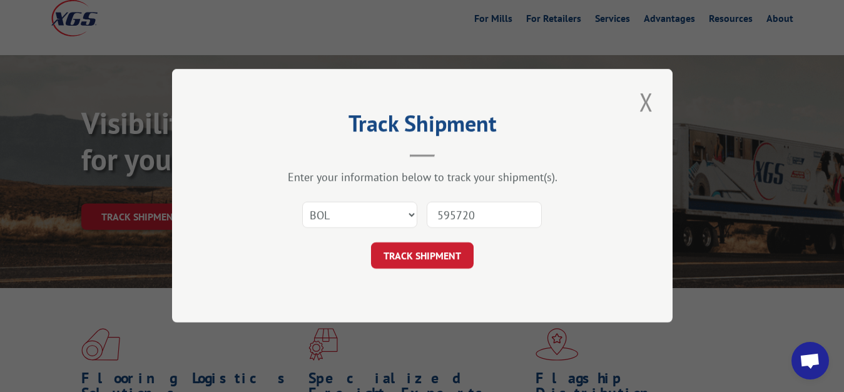
type input "5957202"
click button "TRACK SHIPMENT" at bounding box center [422, 256] width 103 height 26
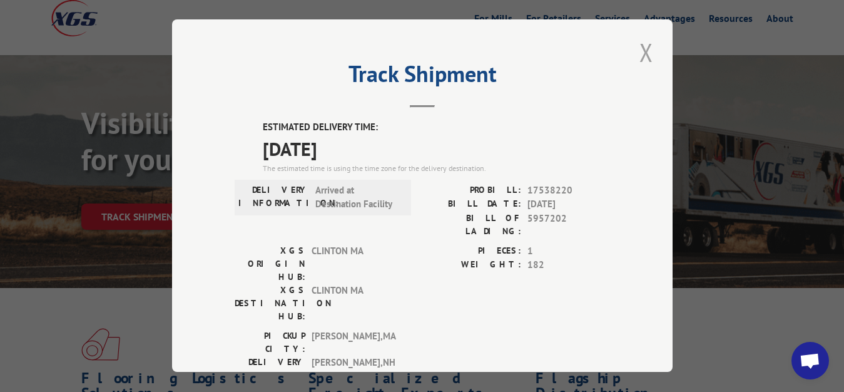
click at [636, 48] on button "Close modal" at bounding box center [646, 52] width 21 height 34
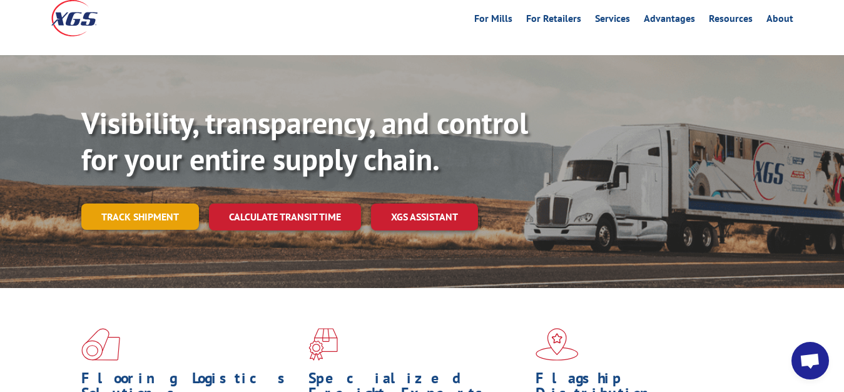
click at [126, 203] on link "Track shipment" at bounding box center [140, 216] width 118 height 26
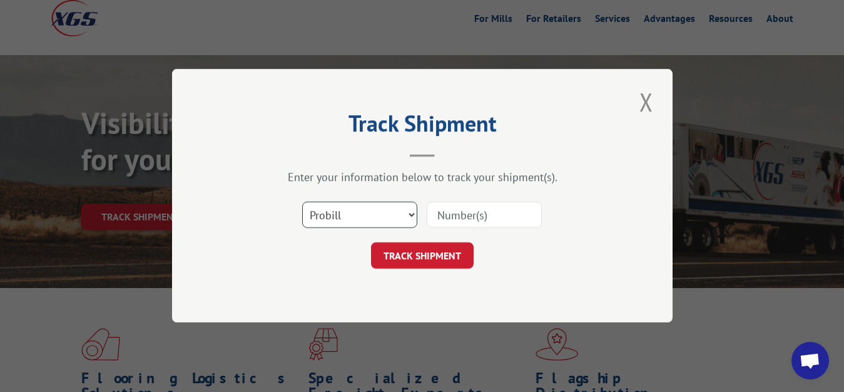
click at [302, 202] on select "Select category... Probill BOL PO" at bounding box center [359, 215] width 115 height 26
select select "bol"
click option "BOL" at bounding box center [0, 0] width 0 height 0
drag, startPoint x: 432, startPoint y: 222, endPoint x: 440, endPoint y: 216, distance: 9.4
click at [433, 222] on input at bounding box center [484, 215] width 115 height 26
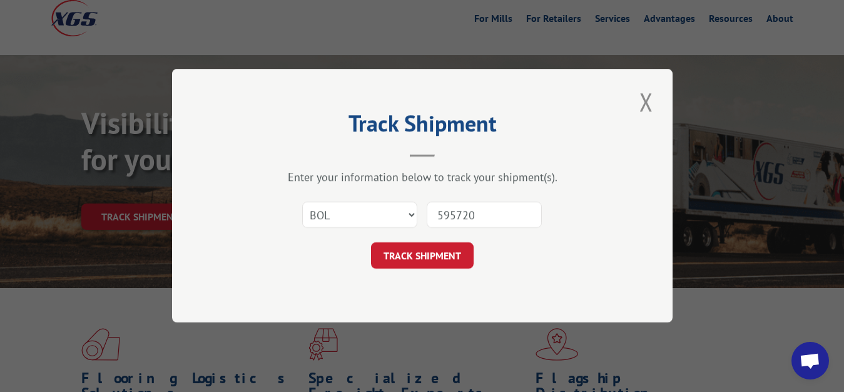
type input "5957204"
click button "TRACK SHIPMENT" at bounding box center [422, 256] width 103 height 26
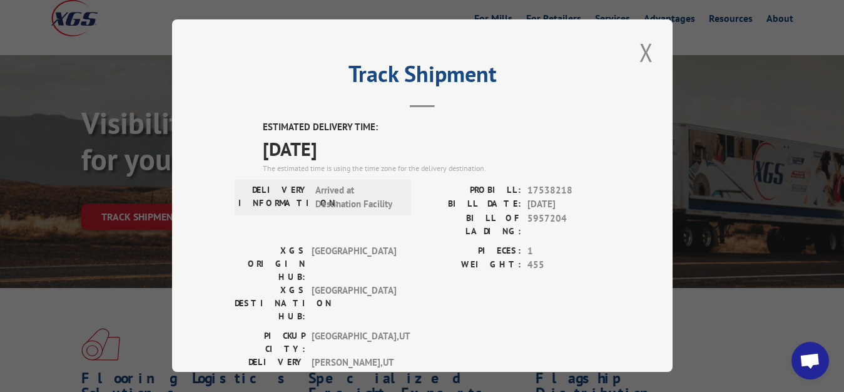
click at [637, 50] on button "Close modal" at bounding box center [646, 52] width 21 height 34
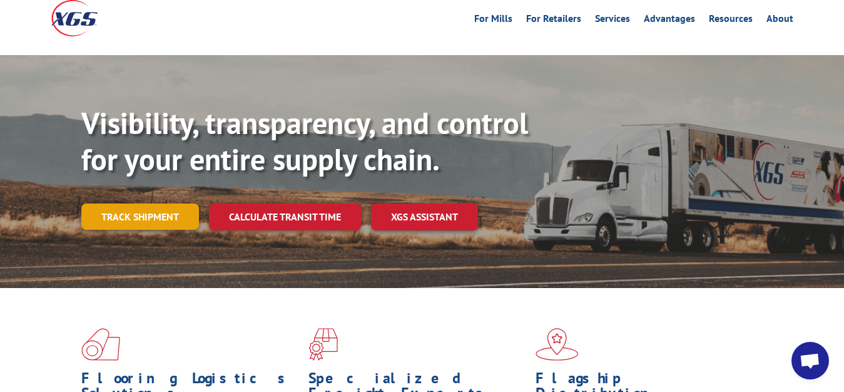
click at [143, 203] on link "Track shipment" at bounding box center [140, 216] width 118 height 26
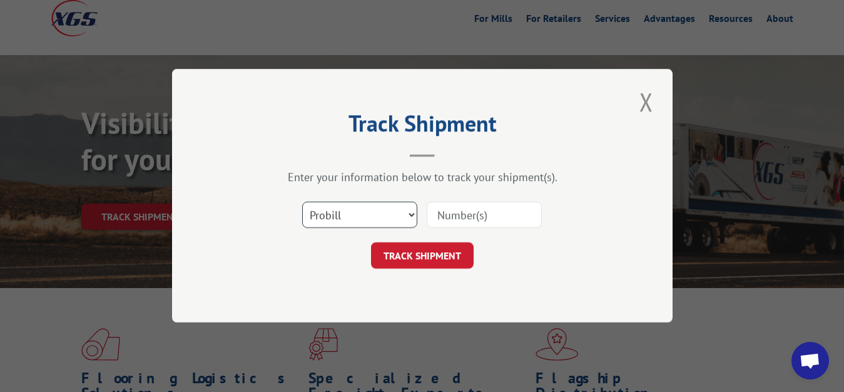
click at [302, 202] on select "Select category... Probill BOL PO" at bounding box center [359, 215] width 115 height 26
select select "bol"
click option "BOL" at bounding box center [0, 0] width 0 height 0
drag, startPoint x: 452, startPoint y: 221, endPoint x: 466, endPoint y: 156, distance: 66.5
click at [454, 211] on input at bounding box center [484, 215] width 115 height 26
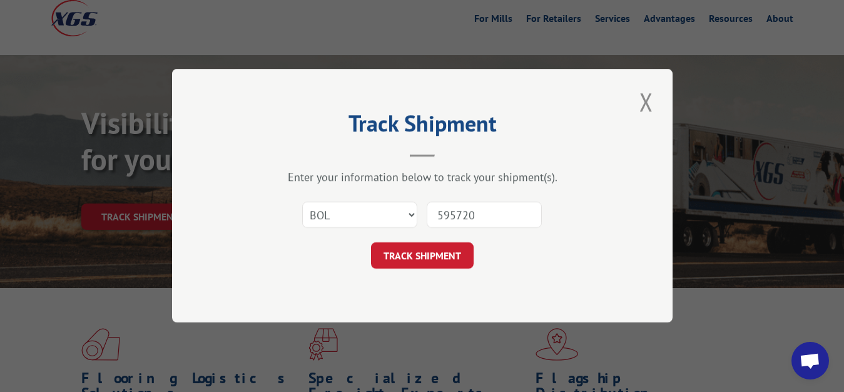
type input "5957200"
click button "TRACK SHIPMENT" at bounding box center [422, 256] width 103 height 26
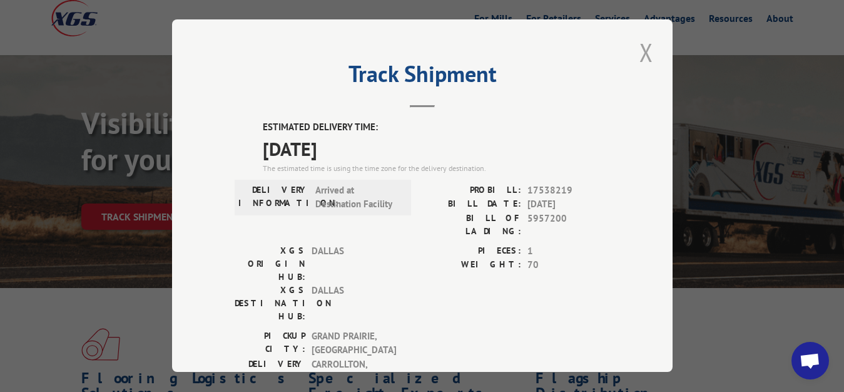
click at [636, 48] on button "Close modal" at bounding box center [646, 52] width 21 height 34
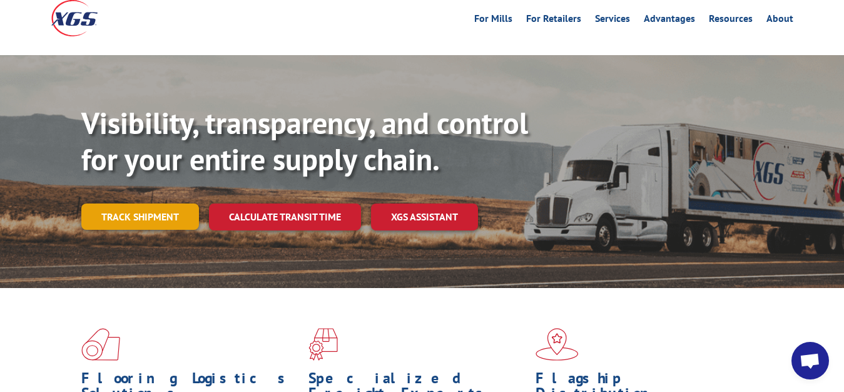
click at [160, 203] on link "Track shipment" at bounding box center [140, 216] width 118 height 26
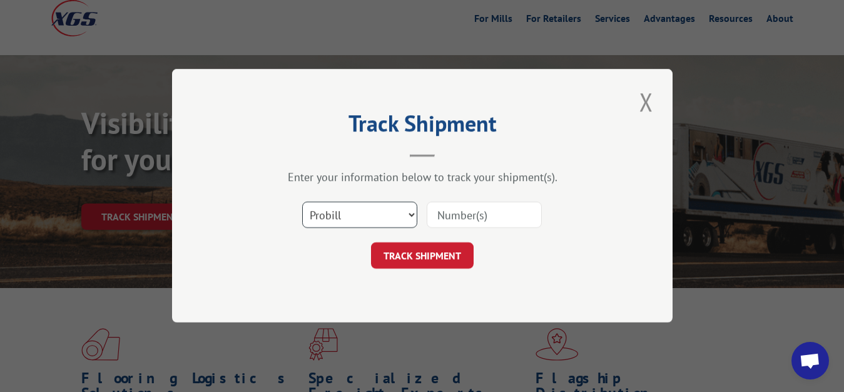
click at [302, 202] on select "Select category... Probill BOL PO" at bounding box center [359, 215] width 115 height 26
select select "bol"
click option "BOL" at bounding box center [0, 0] width 0 height 0
click at [486, 204] on input at bounding box center [484, 215] width 115 height 26
type input "5957203"
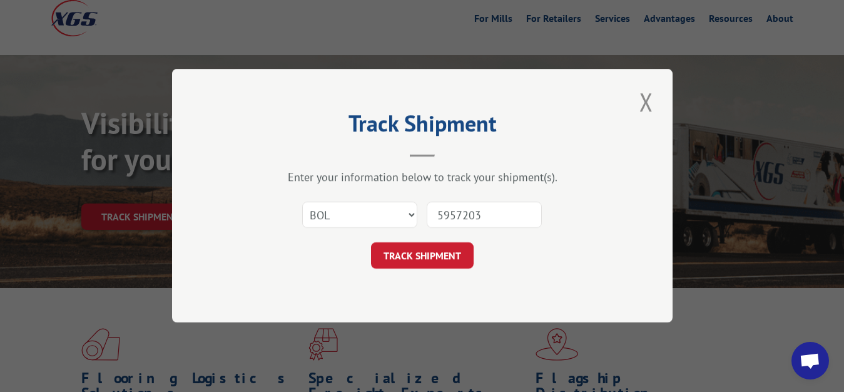
click button "TRACK SHIPMENT" at bounding box center [422, 256] width 103 height 26
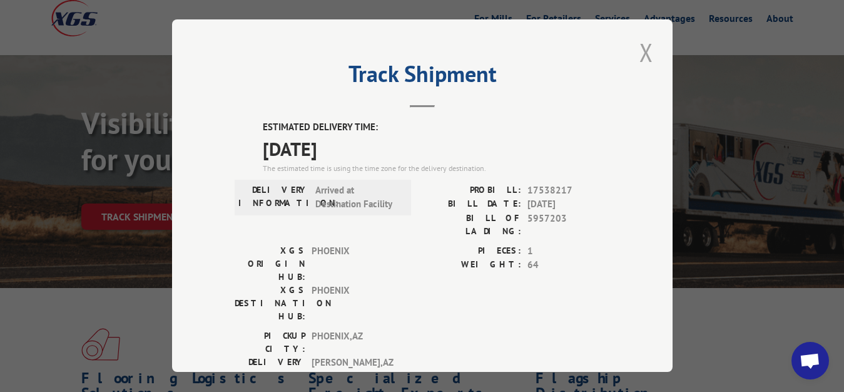
click at [640, 53] on button "Close modal" at bounding box center [646, 52] width 21 height 34
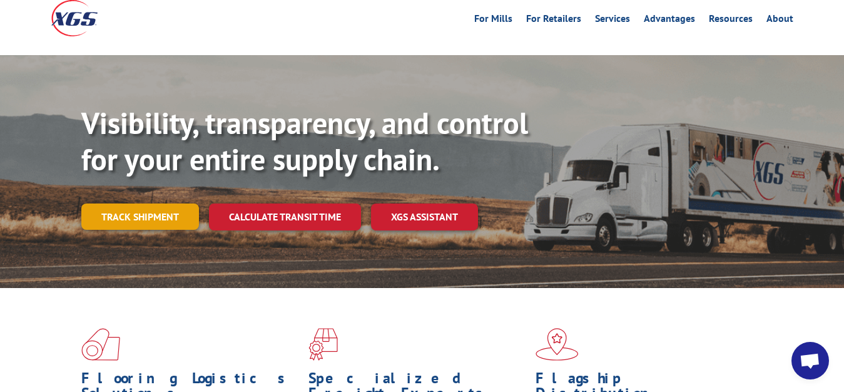
click at [128, 203] on link "Track shipment" at bounding box center [140, 216] width 118 height 26
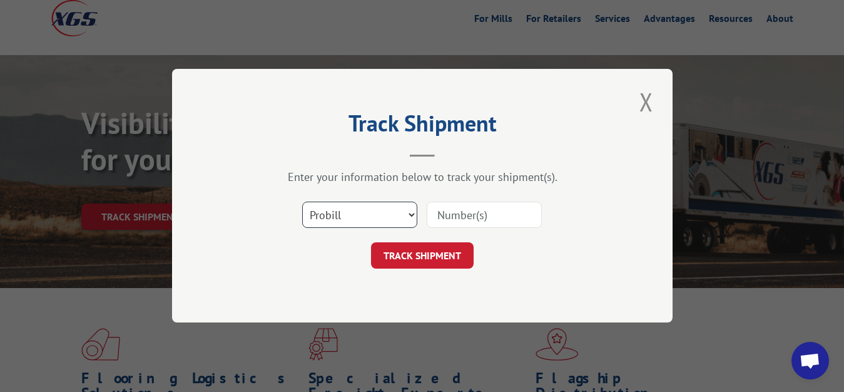
click at [302, 202] on select "Select category... Probill BOL PO" at bounding box center [359, 215] width 115 height 26
select select "bol"
click option "BOL" at bounding box center [0, 0] width 0 height 0
drag, startPoint x: 461, startPoint y: 202, endPoint x: 434, endPoint y: 215, distance: 30.2
click at [434, 215] on div at bounding box center [484, 215] width 115 height 29
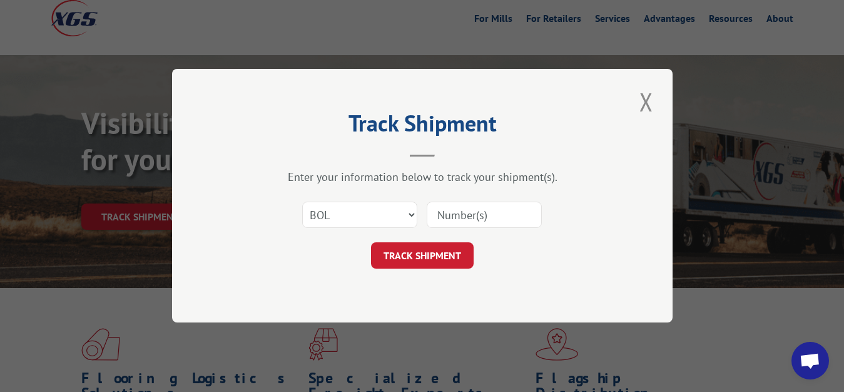
click at [434, 215] on input at bounding box center [484, 215] width 115 height 26
type input "5957201"
click button "TRACK SHIPMENT" at bounding box center [422, 256] width 103 height 26
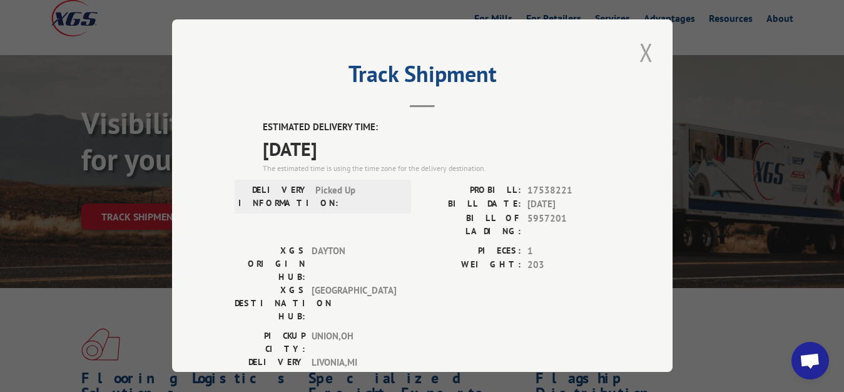
click at [637, 50] on button "Close modal" at bounding box center [646, 52] width 21 height 34
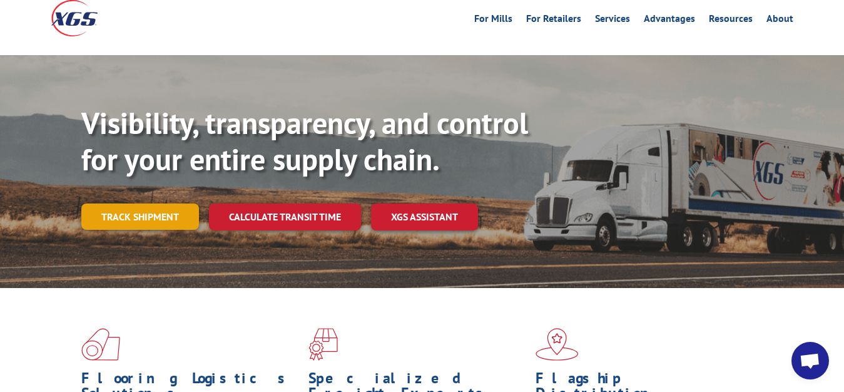
click at [161, 203] on link "Track shipment" at bounding box center [140, 216] width 118 height 26
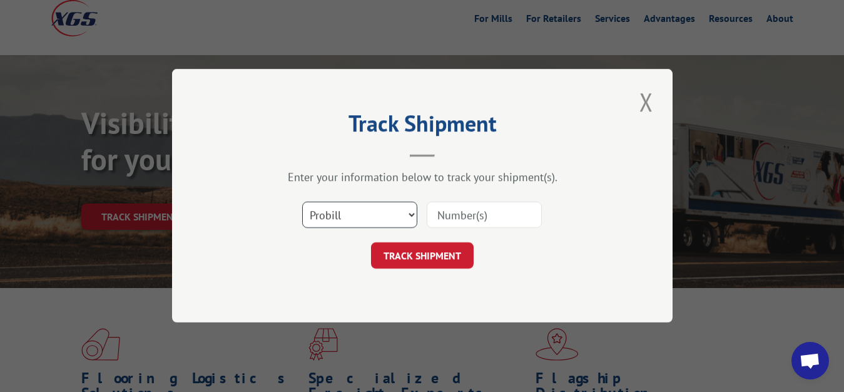
click at [302, 202] on select "Select category... Probill BOL PO" at bounding box center [359, 215] width 115 height 26
select select "bol"
click option "BOL" at bounding box center [0, 0] width 0 height 0
click at [474, 205] on input at bounding box center [484, 215] width 115 height 26
type input "5957206"
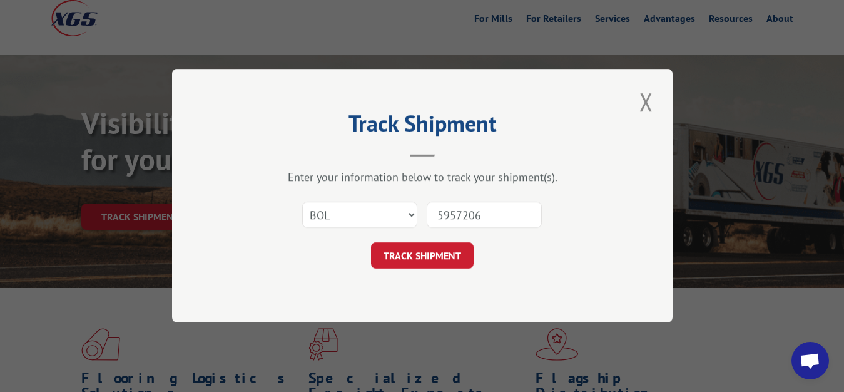
click button "TRACK SHIPMENT" at bounding box center [422, 256] width 103 height 26
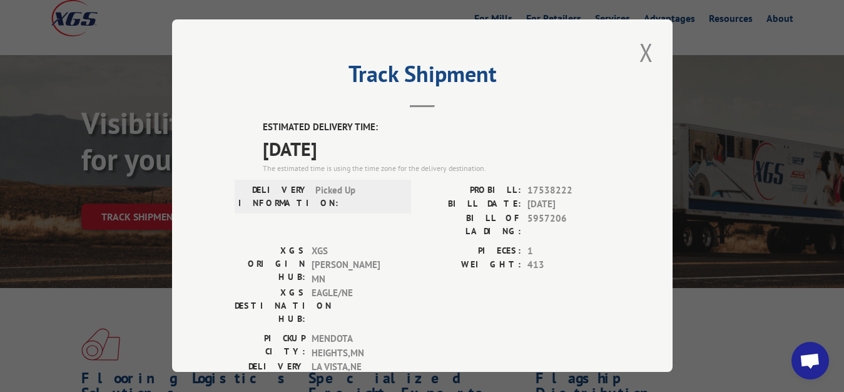
click at [639, 48] on button "Close modal" at bounding box center [646, 52] width 21 height 34
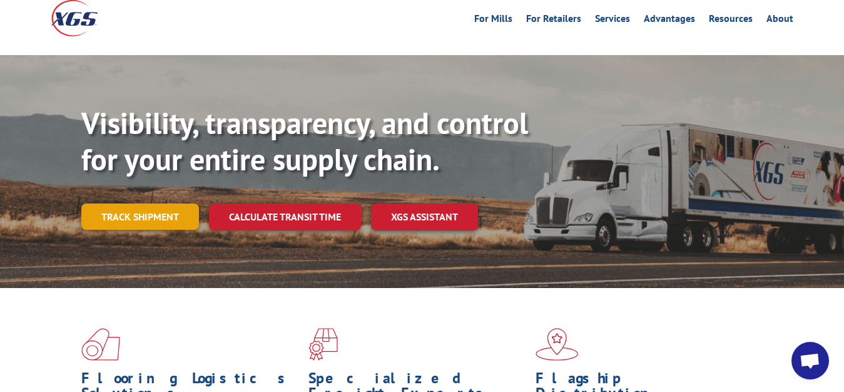
click at [174, 203] on link "Track shipment" at bounding box center [140, 216] width 118 height 26
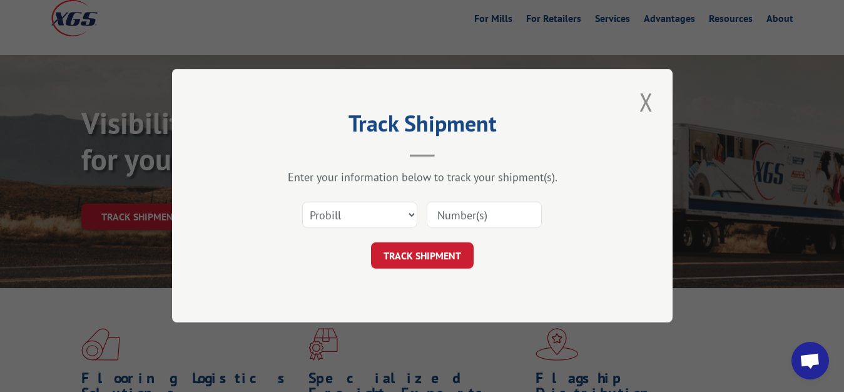
drag, startPoint x: 350, startPoint y: 202, endPoint x: 350, endPoint y: 217, distance: 15.0
click at [350, 203] on div "Select category... Probill BOL PO" at bounding box center [360, 215] width 114 height 29
click at [302, 202] on select "Select category... Probill BOL PO" at bounding box center [359, 215] width 115 height 26
select select "bol"
click option "BOL" at bounding box center [0, 0] width 0 height 0
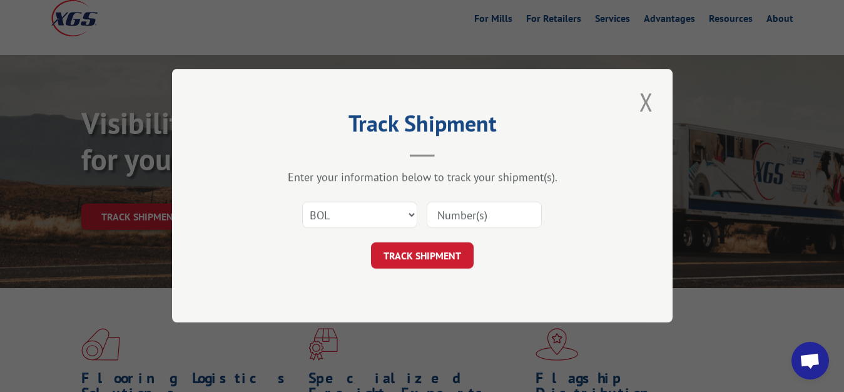
drag, startPoint x: 454, startPoint y: 218, endPoint x: 461, endPoint y: 186, distance: 32.7
click at [454, 217] on input at bounding box center [484, 215] width 115 height 26
type input "5957207"
click button "TRACK SHIPMENT" at bounding box center [422, 256] width 103 height 26
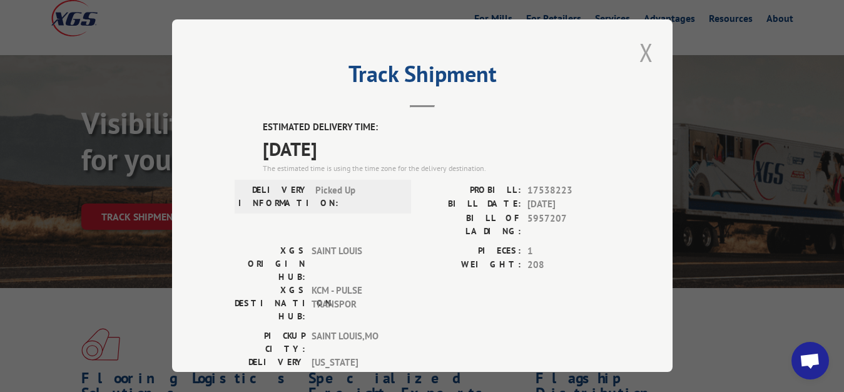
click at [641, 49] on button "Close modal" at bounding box center [646, 52] width 21 height 34
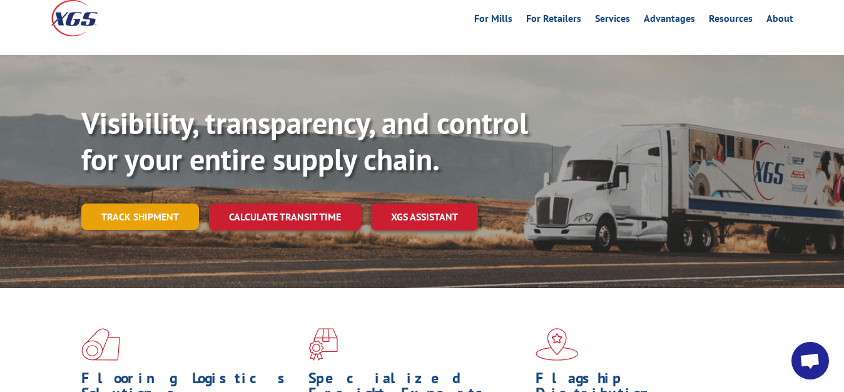
click at [146, 203] on link "Track shipment" at bounding box center [140, 216] width 118 height 26
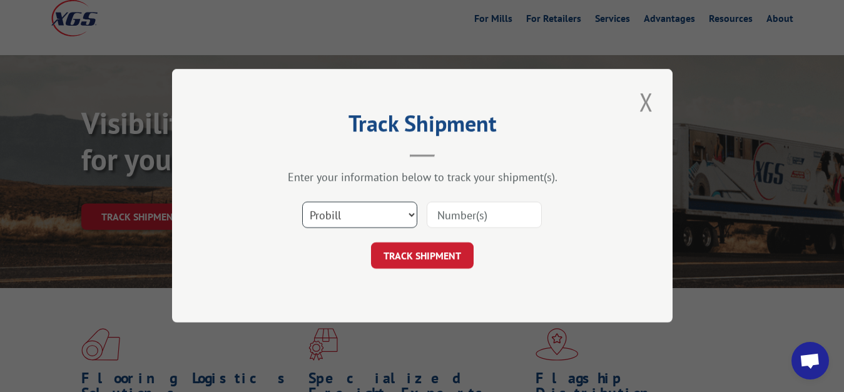
click at [302, 202] on select "Select category... Probill BOL PO" at bounding box center [359, 215] width 115 height 26
select select "bol"
click option "BOL" at bounding box center [0, 0] width 0 height 0
drag, startPoint x: 462, startPoint y: 214, endPoint x: 469, endPoint y: 191, distance: 23.4
click at [464, 205] on input at bounding box center [484, 215] width 115 height 26
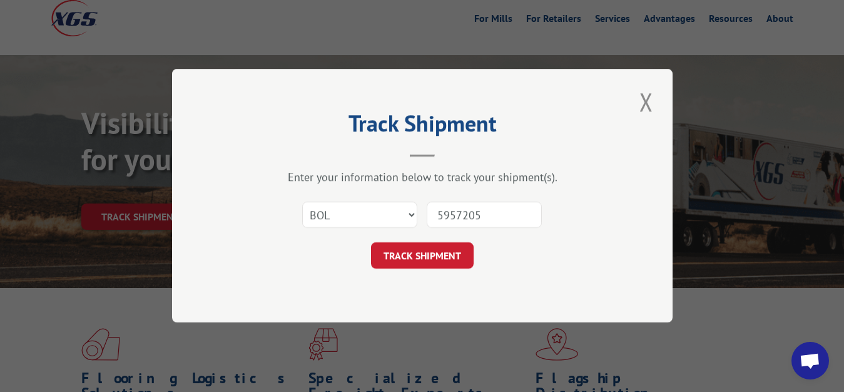
type input "5957205"
click button "TRACK SHIPMENT" at bounding box center [422, 256] width 103 height 26
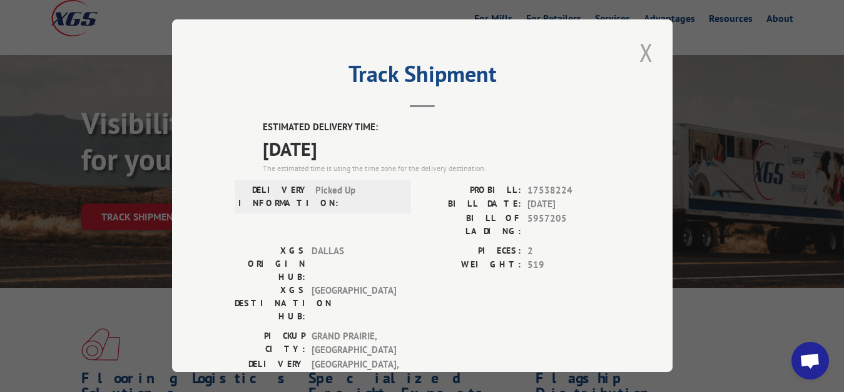
click at [636, 46] on button "Close modal" at bounding box center [646, 52] width 21 height 34
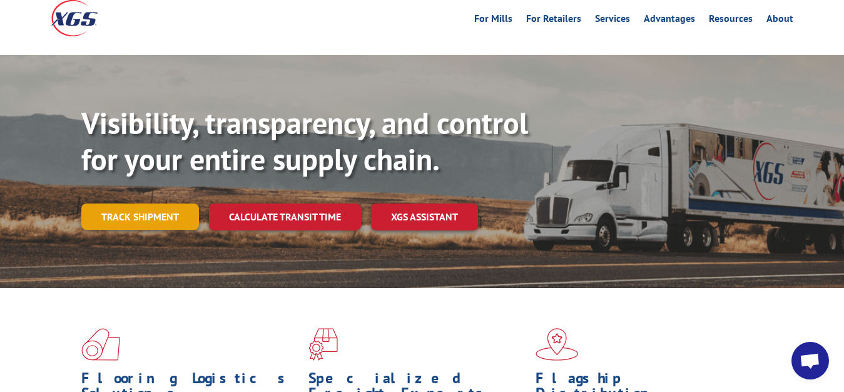
click at [137, 203] on link "Track shipment" at bounding box center [140, 216] width 118 height 26
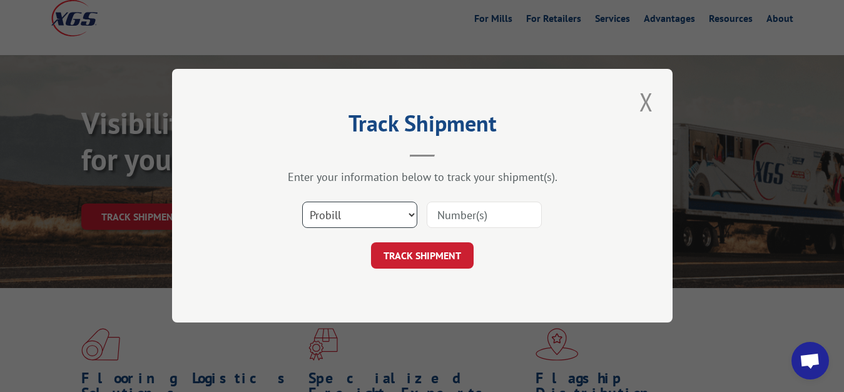
click at [302, 202] on select "Select category... Probill BOL PO" at bounding box center [359, 215] width 115 height 26
select select "bol"
click option "BOL" at bounding box center [0, 0] width 0 height 0
drag, startPoint x: 453, startPoint y: 219, endPoint x: 473, endPoint y: 166, distance: 56.3
click at [453, 217] on input at bounding box center [484, 215] width 115 height 26
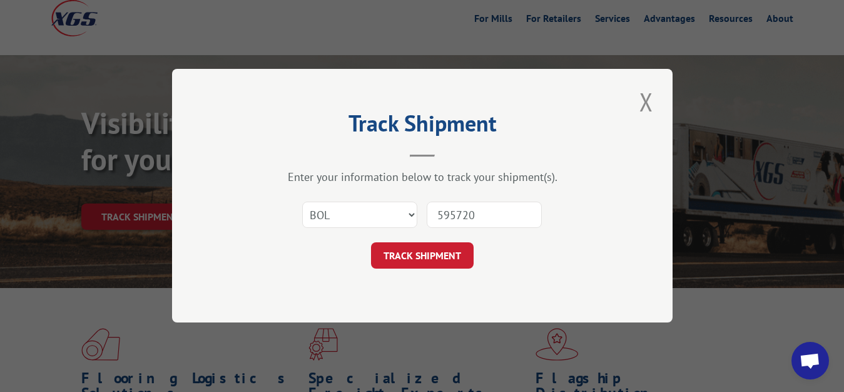
type input "5957208"
click button "TRACK SHIPMENT" at bounding box center [422, 256] width 103 height 26
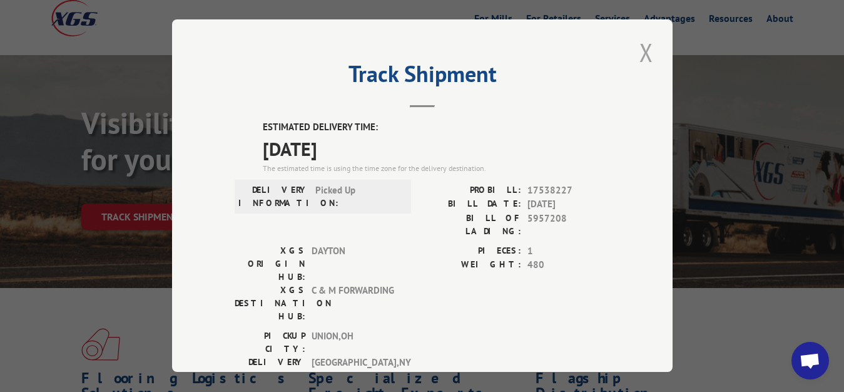
click at [636, 49] on button "Close modal" at bounding box center [646, 52] width 21 height 34
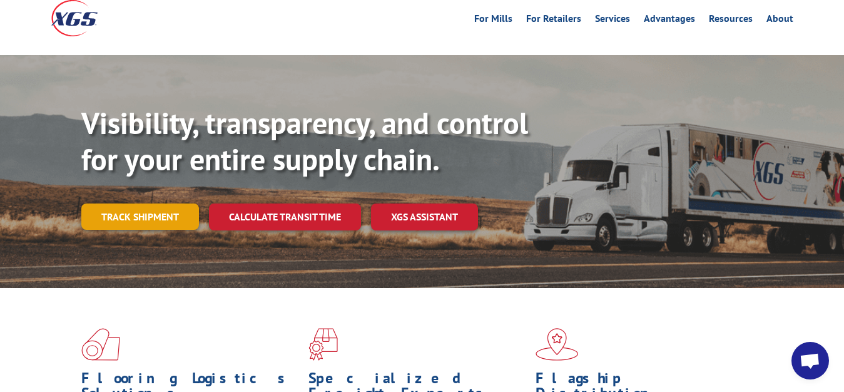
click at [90, 203] on link "Track shipment" at bounding box center [140, 216] width 118 height 26
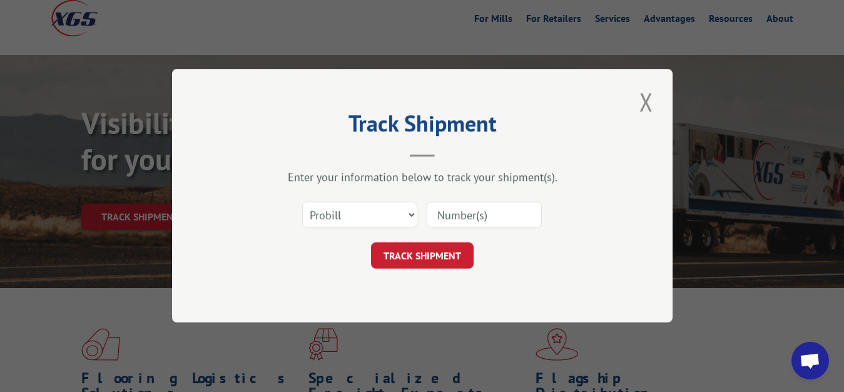
click at [361, 198] on div "Select category... Probill BOL PO" at bounding box center [422, 215] width 375 height 41
click at [302, 202] on select "Select category... Probill BOL PO" at bounding box center [359, 215] width 115 height 26
select select "bol"
click option "BOL" at bounding box center [0, 0] width 0 height 0
click at [459, 212] on input at bounding box center [484, 215] width 115 height 26
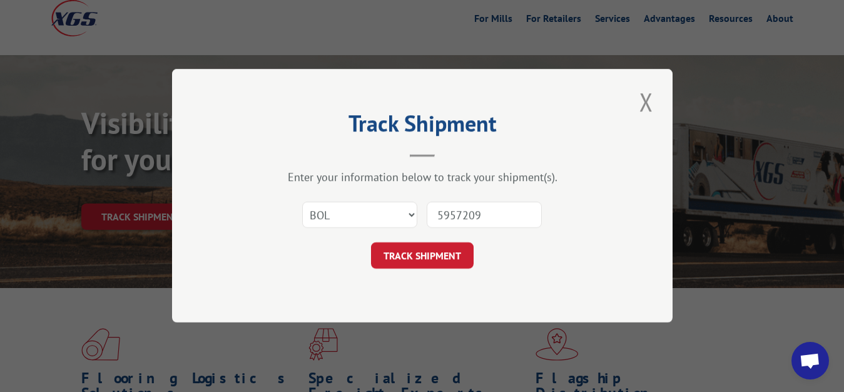
type input "5957209"
click button "TRACK SHIPMENT" at bounding box center [422, 256] width 103 height 26
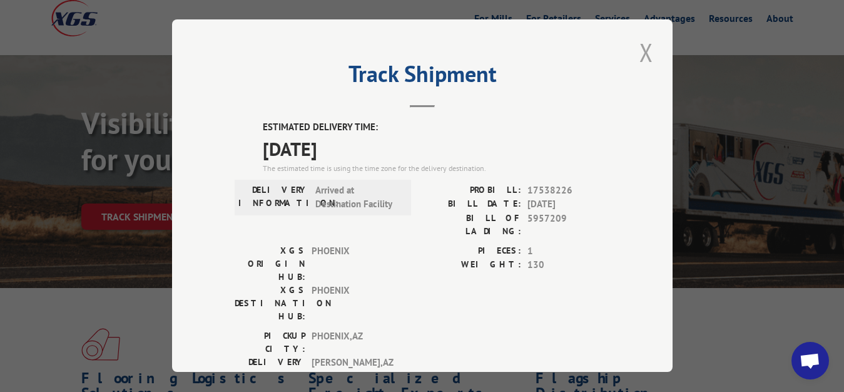
click at [636, 49] on button "Close modal" at bounding box center [646, 52] width 21 height 34
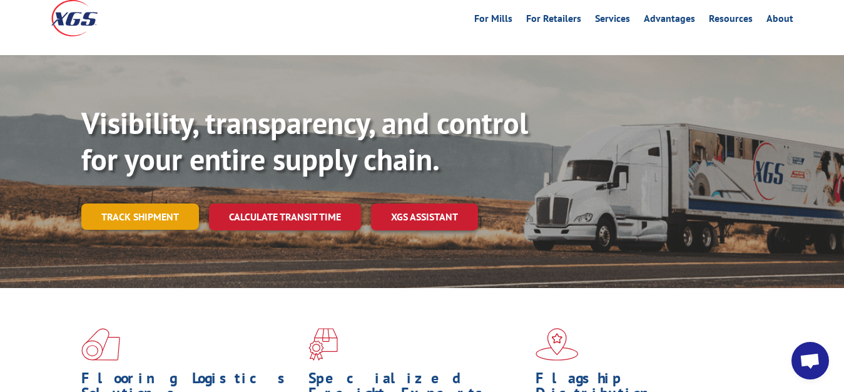
click at [110, 203] on link "Track shipment" at bounding box center [140, 216] width 118 height 26
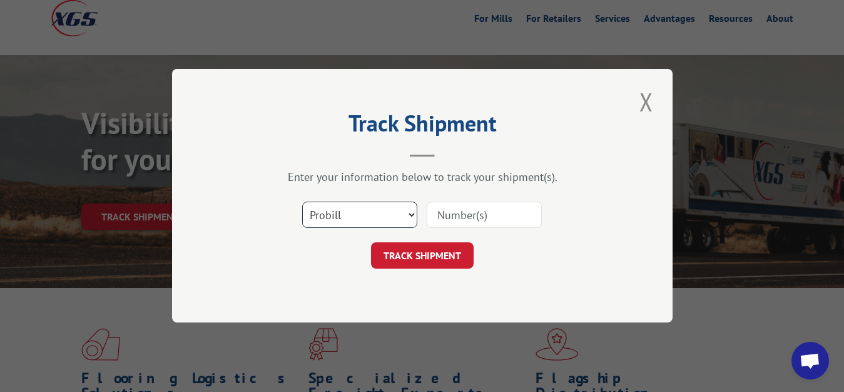
click at [302, 202] on select "Select category... Probill BOL PO" at bounding box center [359, 215] width 115 height 26
select select "bol"
click option "BOL" at bounding box center [0, 0] width 0 height 0
drag, startPoint x: 463, startPoint y: 220, endPoint x: 471, endPoint y: 148, distance: 72.4
click at [463, 218] on input at bounding box center [484, 215] width 115 height 26
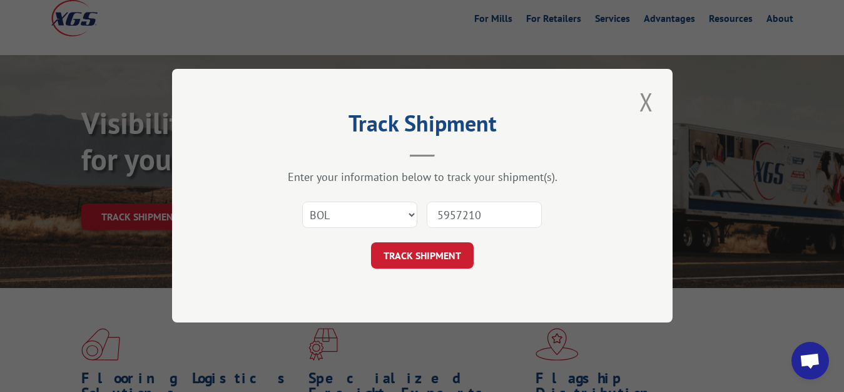
type input "5957210"
click button "TRACK SHIPMENT" at bounding box center [422, 256] width 103 height 26
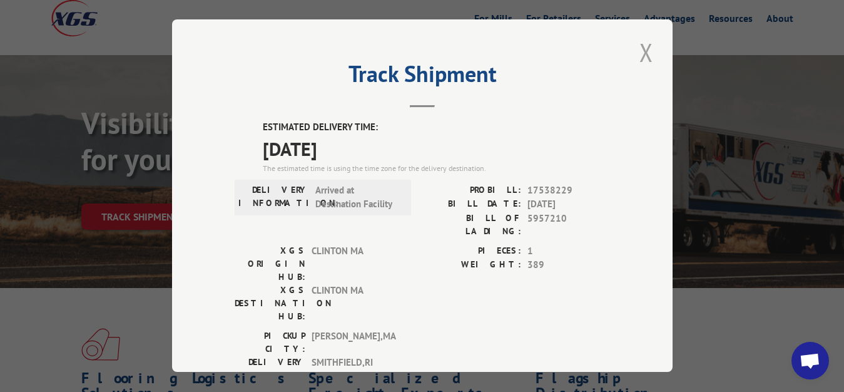
click at [636, 50] on button "Close modal" at bounding box center [646, 52] width 21 height 34
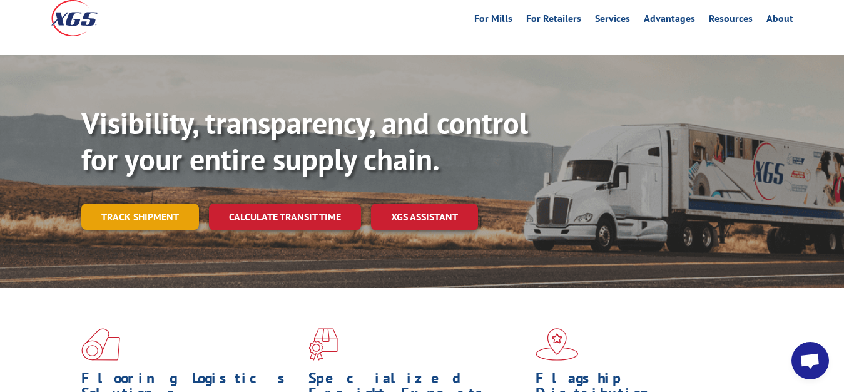
drag, startPoint x: 110, startPoint y: 195, endPoint x: 165, endPoint y: 203, distance: 55.1
click at [112, 203] on link "Track shipment" at bounding box center [140, 216] width 118 height 26
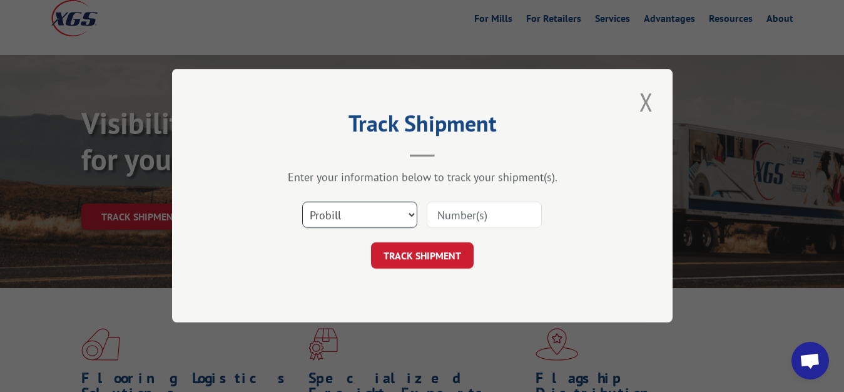
click at [302, 202] on select "Select category... Probill BOL PO" at bounding box center [359, 215] width 115 height 26
select select "bol"
click option "BOL" at bounding box center [0, 0] width 0 height 0
click at [456, 207] on input at bounding box center [484, 215] width 115 height 26
type input "5957211"
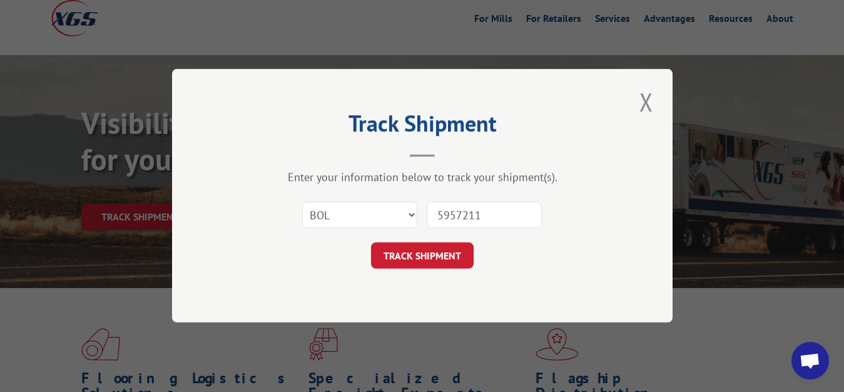
click button "TRACK SHIPMENT" at bounding box center [422, 256] width 103 height 26
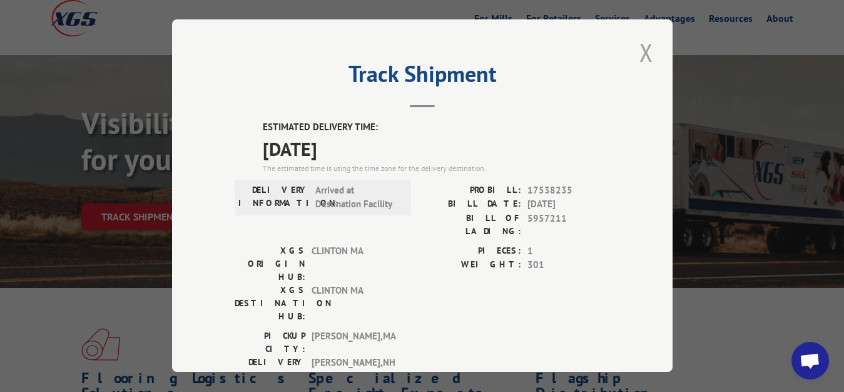
click at [636, 53] on button "Close modal" at bounding box center [646, 52] width 21 height 34
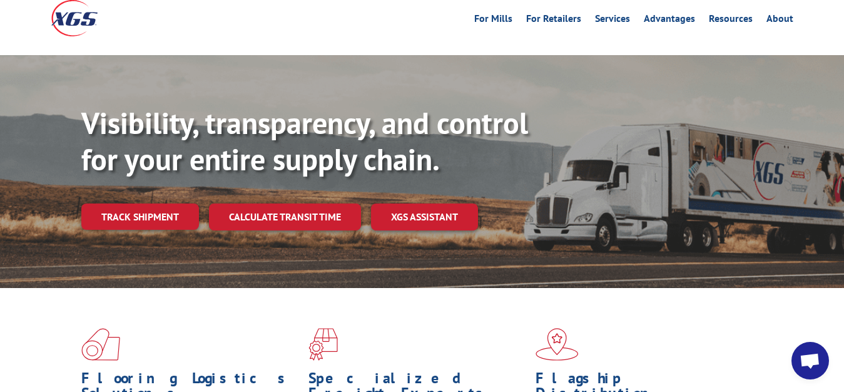
drag, startPoint x: 148, startPoint y: 191, endPoint x: 177, endPoint y: 200, distance: 30.7
click at [149, 203] on link "Track shipment" at bounding box center [140, 216] width 118 height 26
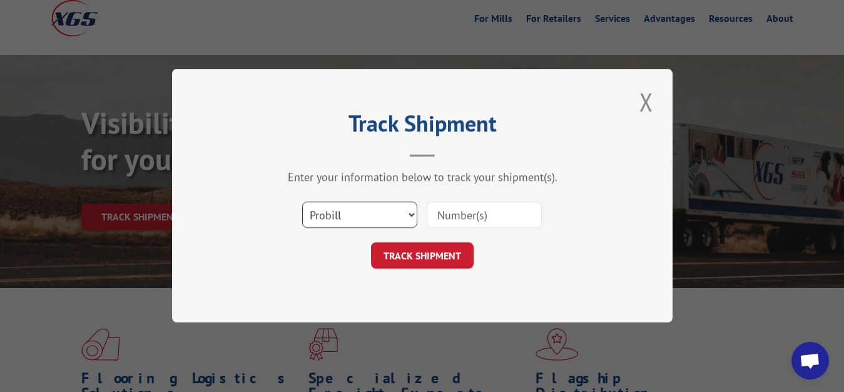
click at [302, 202] on select "Select category... Probill BOL PO" at bounding box center [359, 215] width 115 height 26
select select "bol"
click option "BOL" at bounding box center [0, 0] width 0 height 0
drag, startPoint x: 446, startPoint y: 217, endPoint x: 469, endPoint y: 116, distance: 102.8
click at [446, 214] on input at bounding box center [484, 215] width 115 height 26
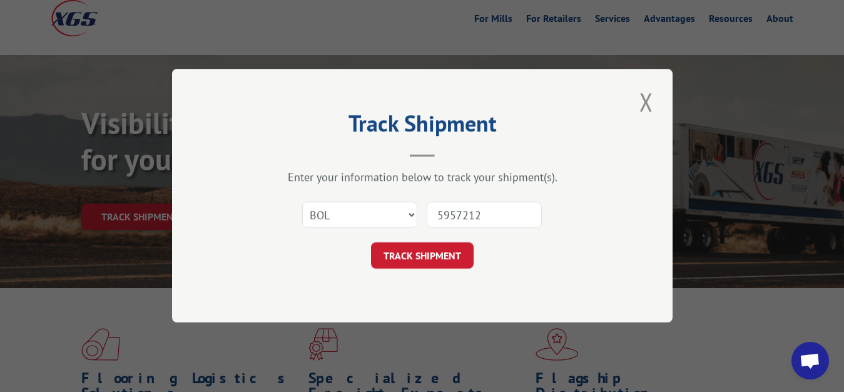
type input "5957212"
click button "TRACK SHIPMENT" at bounding box center [422, 256] width 103 height 26
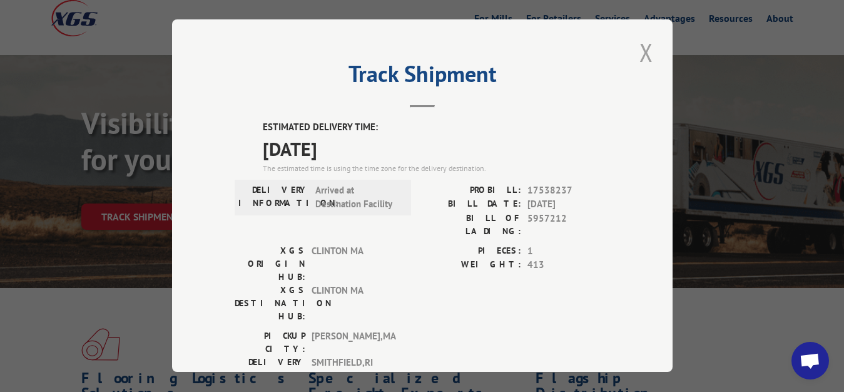
click at [641, 46] on button "Close modal" at bounding box center [646, 52] width 21 height 34
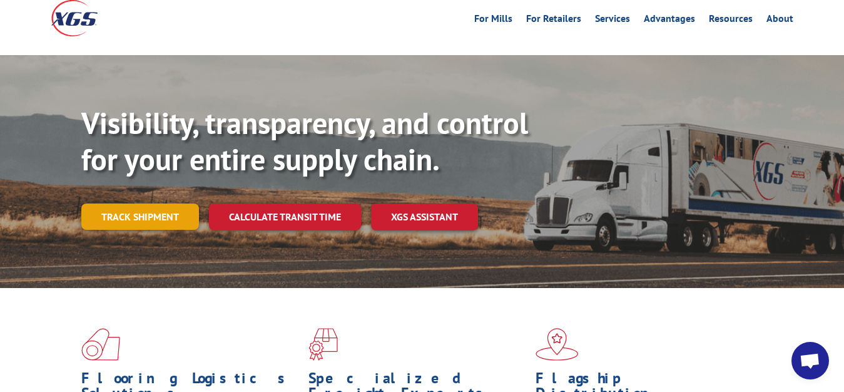
click at [140, 203] on link "Track shipment" at bounding box center [140, 216] width 118 height 26
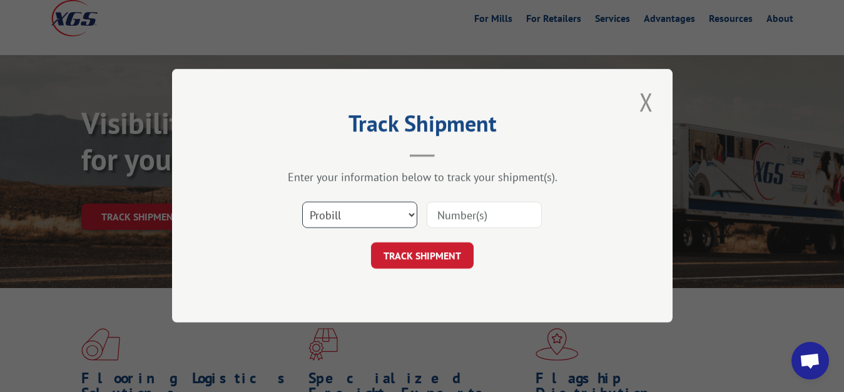
click at [302, 202] on select "Select category... Probill BOL PO" at bounding box center [359, 215] width 115 height 26
select select "bol"
click option "BOL" at bounding box center [0, 0] width 0 height 0
drag, startPoint x: 456, startPoint y: 222, endPoint x: 464, endPoint y: 151, distance: 71.2
click at [456, 219] on input at bounding box center [484, 215] width 115 height 26
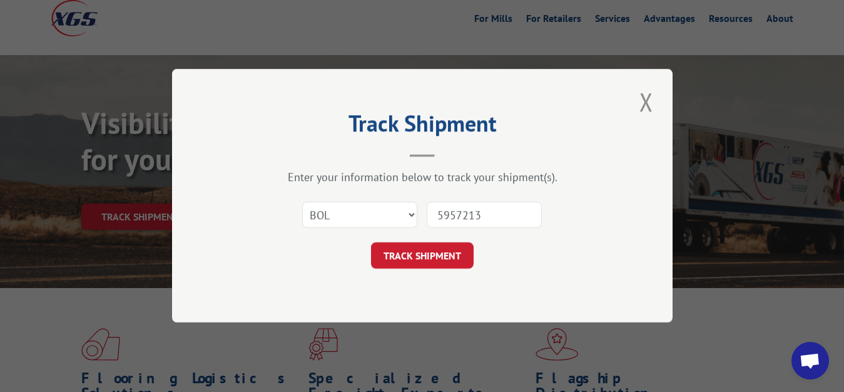
type input "5957213"
click button "TRACK SHIPMENT" at bounding box center [422, 256] width 103 height 26
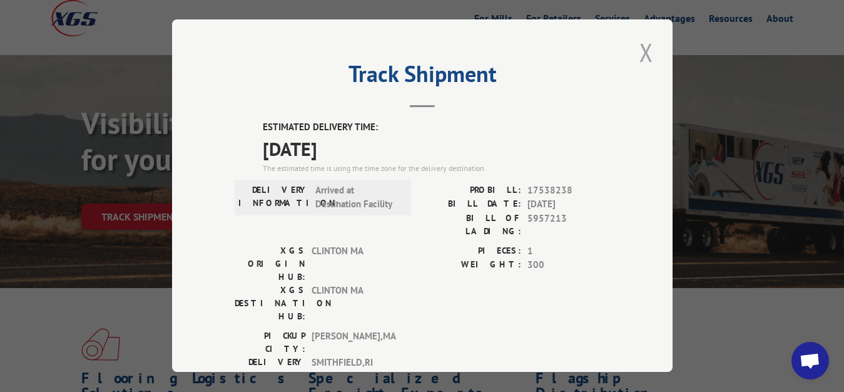
click at [641, 51] on button "Close modal" at bounding box center [646, 52] width 21 height 34
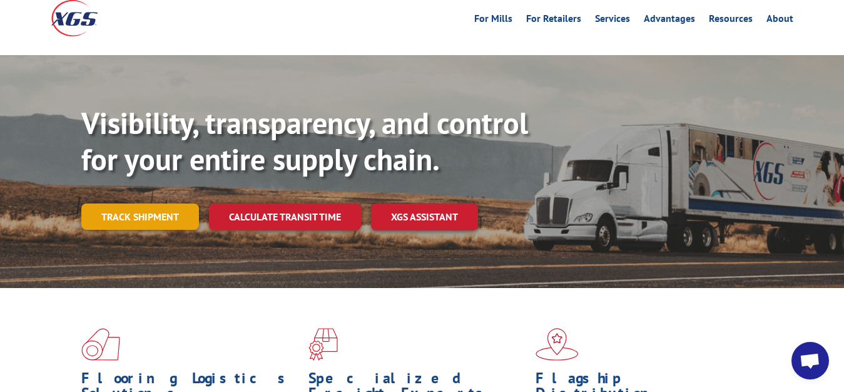
click at [120, 203] on link "Track shipment" at bounding box center [140, 216] width 118 height 26
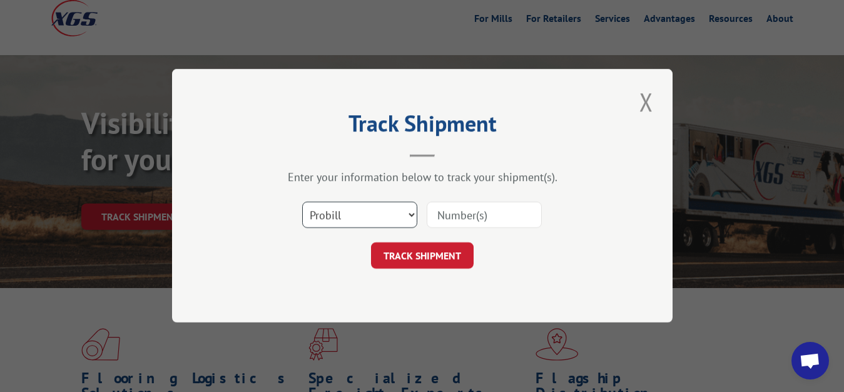
click at [302, 202] on select "Select category... Probill BOL PO" at bounding box center [359, 215] width 115 height 26
select select "bol"
click option "BOL" at bounding box center [0, 0] width 0 height 0
click at [456, 233] on div "Select category... Probill BOL PO" at bounding box center [422, 215] width 375 height 41
click at [458, 212] on input at bounding box center [484, 215] width 115 height 26
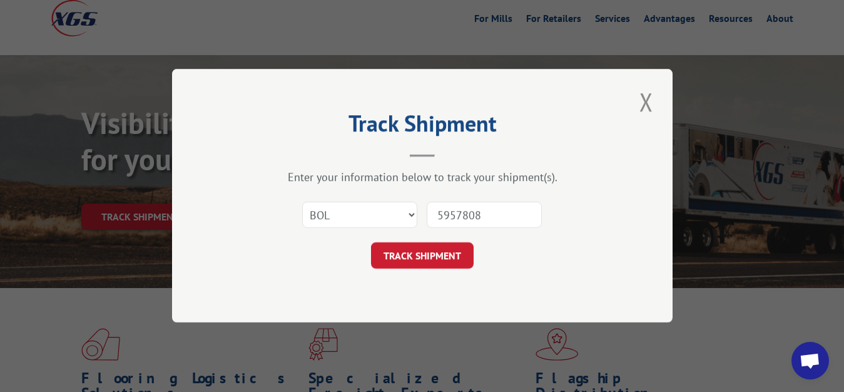
type input "5957808"
click button "TRACK SHIPMENT" at bounding box center [422, 256] width 103 height 26
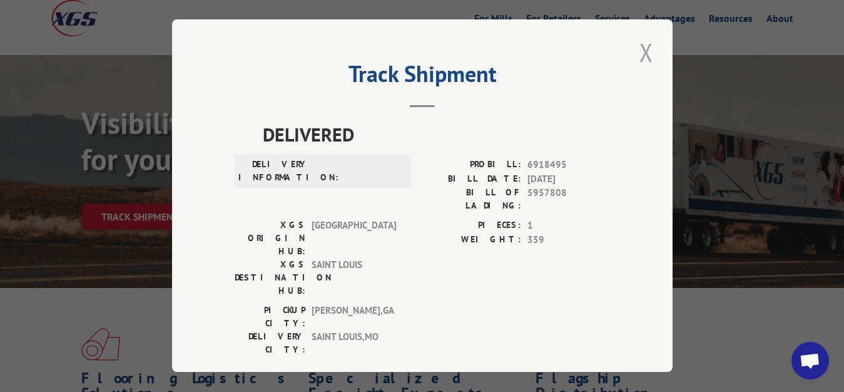
drag, startPoint x: 633, startPoint y: 51, endPoint x: 605, endPoint y: 74, distance: 36.1
click at [636, 53] on button "Close modal" at bounding box center [646, 52] width 21 height 34
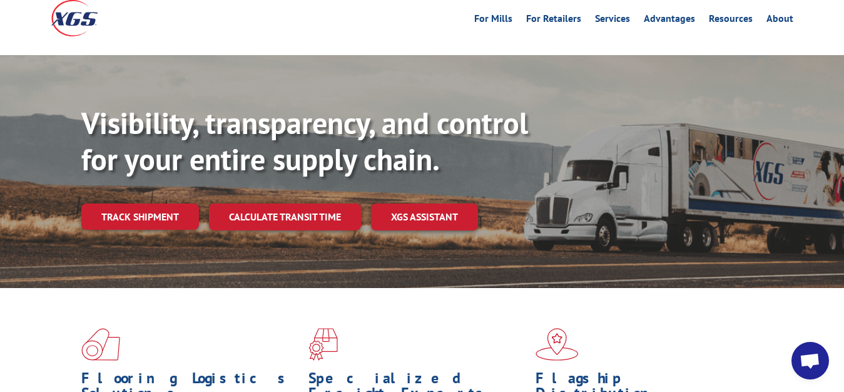
drag, startPoint x: 96, startPoint y: 197, endPoint x: 114, endPoint y: 193, distance: 17.9
click at [101, 203] on link "Track shipment" at bounding box center [140, 216] width 118 height 26
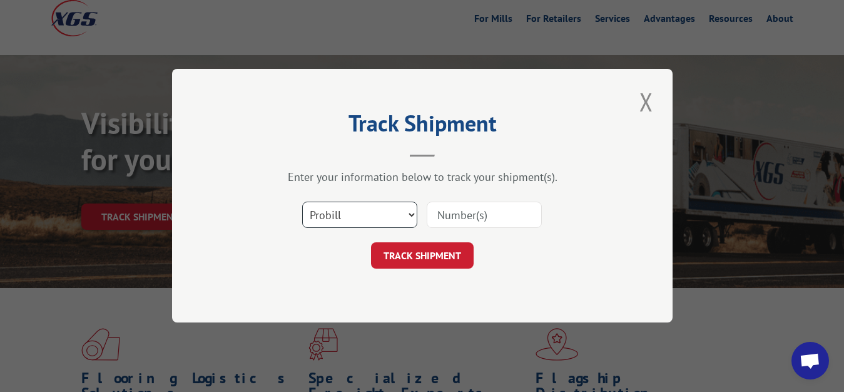
click at [302, 202] on select "Select category... Probill BOL PO" at bounding box center [359, 215] width 115 height 26
select select "bol"
click option "BOL" at bounding box center [0, 0] width 0 height 0
click at [448, 217] on input at bounding box center [484, 215] width 115 height 26
type input "5957215"
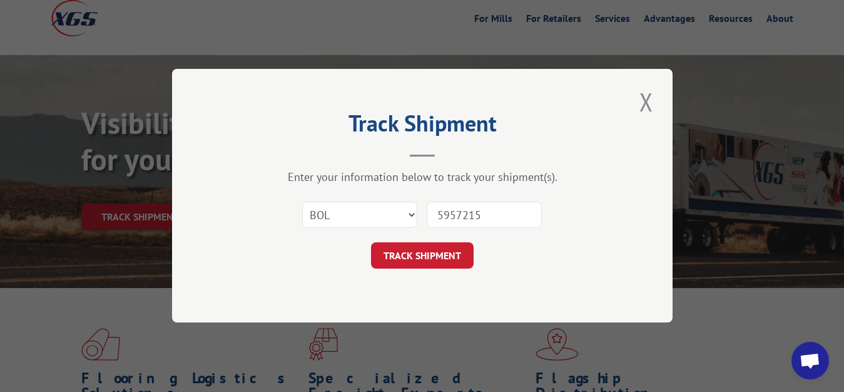
click button "TRACK SHIPMENT" at bounding box center [422, 256] width 103 height 26
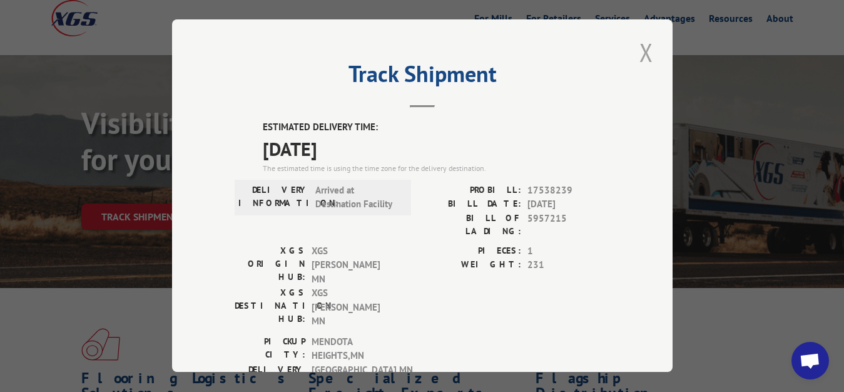
click at [636, 50] on button "Close modal" at bounding box center [646, 52] width 21 height 34
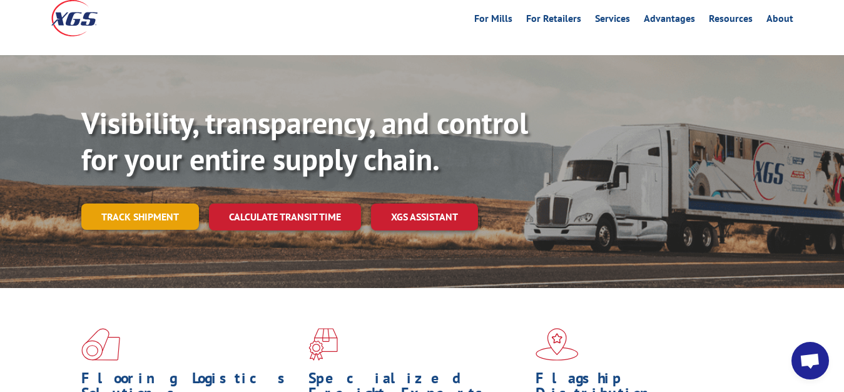
click at [133, 203] on link "Track shipment" at bounding box center [140, 216] width 118 height 26
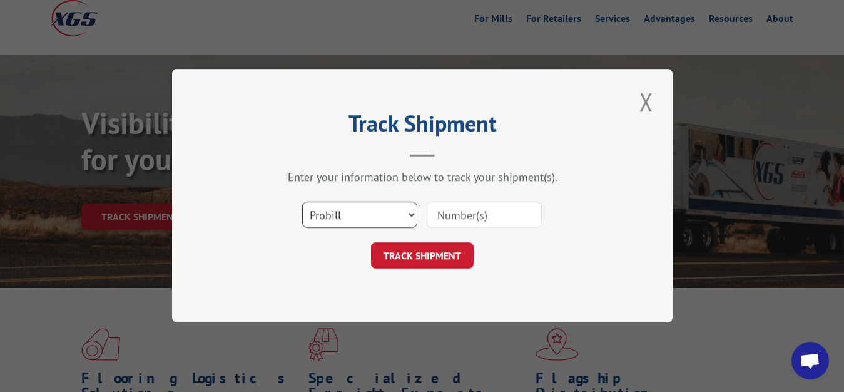
click at [302, 202] on select "Select category... Probill BOL PO" at bounding box center [359, 215] width 115 height 26
select select "bol"
click option "BOL" at bounding box center [0, 0] width 0 height 0
click at [447, 220] on input at bounding box center [484, 215] width 115 height 26
type input "5957804"
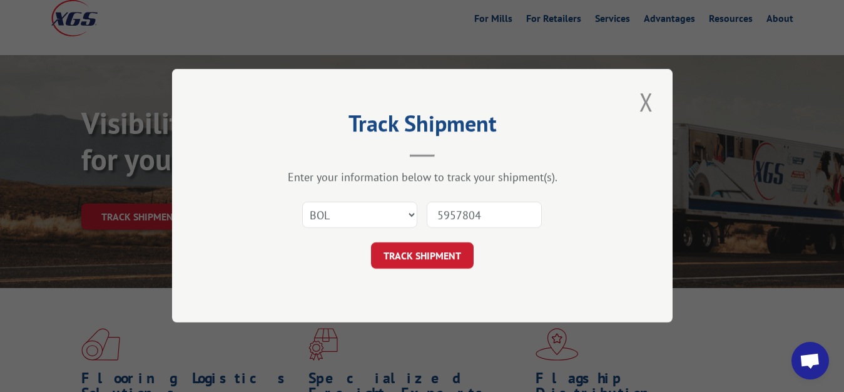
click button "TRACK SHIPMENT" at bounding box center [422, 256] width 103 height 26
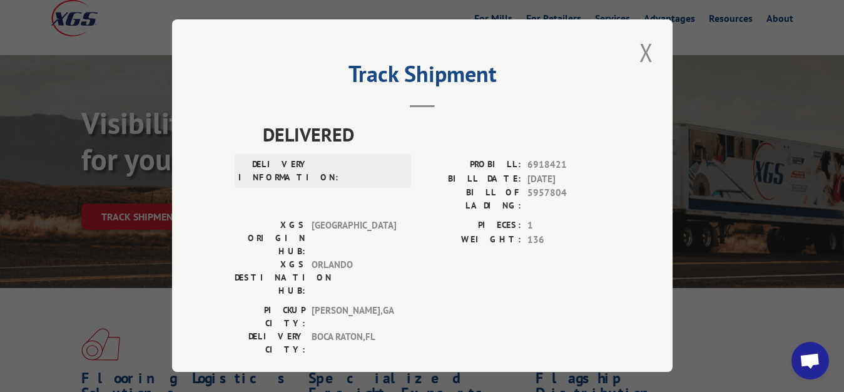
drag, startPoint x: 636, startPoint y: 48, endPoint x: 633, endPoint y: 59, distance: 11.9
click at [638, 49] on button "Close modal" at bounding box center [646, 52] width 21 height 34
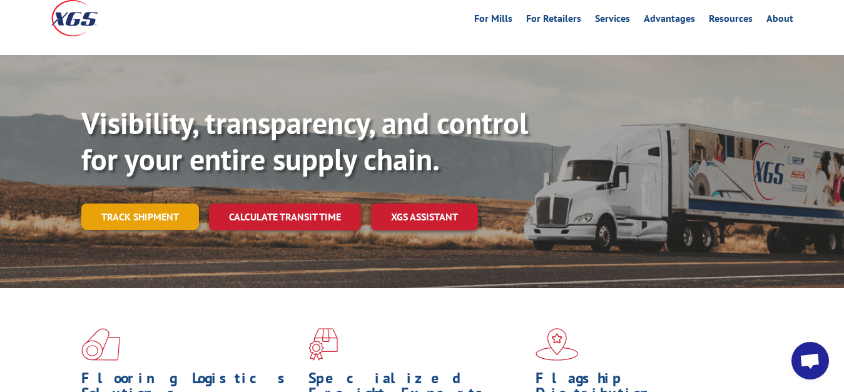
click at [138, 203] on link "Track shipment" at bounding box center [140, 216] width 118 height 26
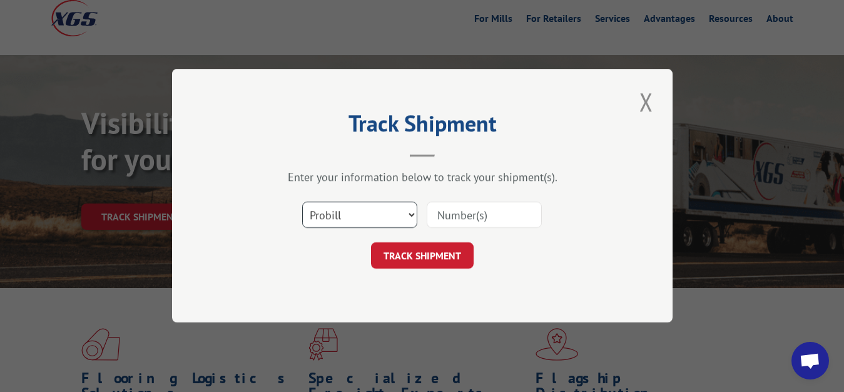
click at [302, 202] on select "Select category... Probill BOL PO" at bounding box center [359, 215] width 115 height 26
select select "bol"
click option "BOL" at bounding box center [0, 0] width 0 height 0
click at [455, 229] on div "Select category... Probill BOL PO" at bounding box center [422, 215] width 375 height 41
drag, startPoint x: 452, startPoint y: 216, endPoint x: 462, endPoint y: 148, distance: 68.9
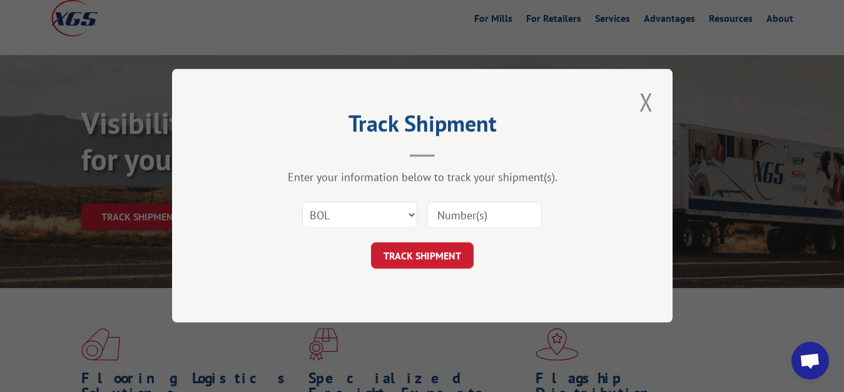
click at [452, 215] on input at bounding box center [484, 215] width 115 height 26
type input "5957216"
click button "TRACK SHIPMENT" at bounding box center [422, 256] width 103 height 26
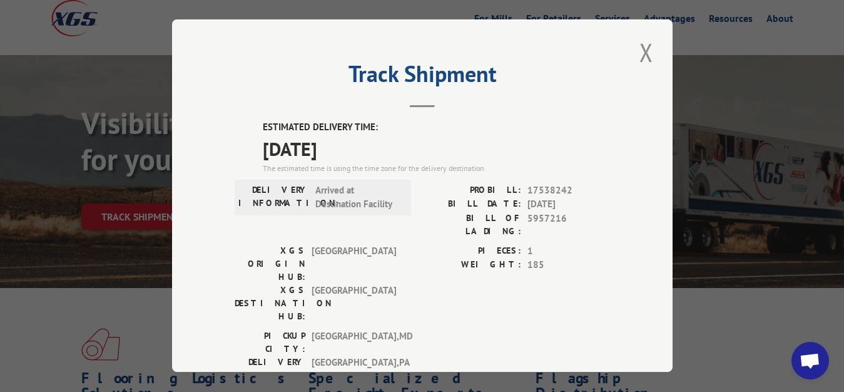
drag, startPoint x: 633, startPoint y: 51, endPoint x: 543, endPoint y: 107, distance: 105.4
click at [636, 56] on button "Close modal" at bounding box center [646, 52] width 21 height 34
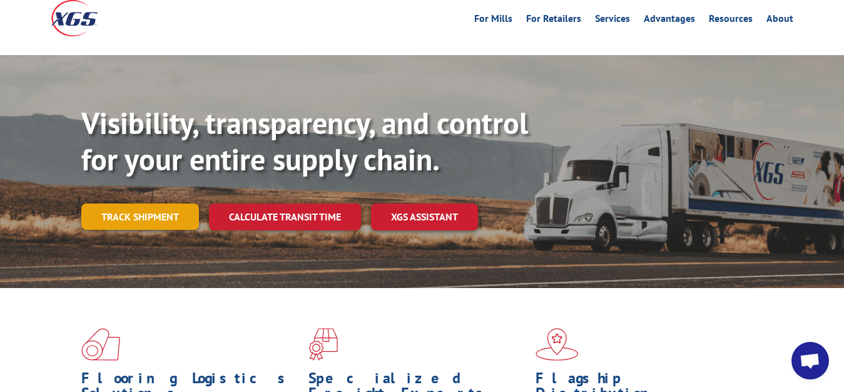
click at [125, 203] on link "Track shipment" at bounding box center [140, 216] width 118 height 26
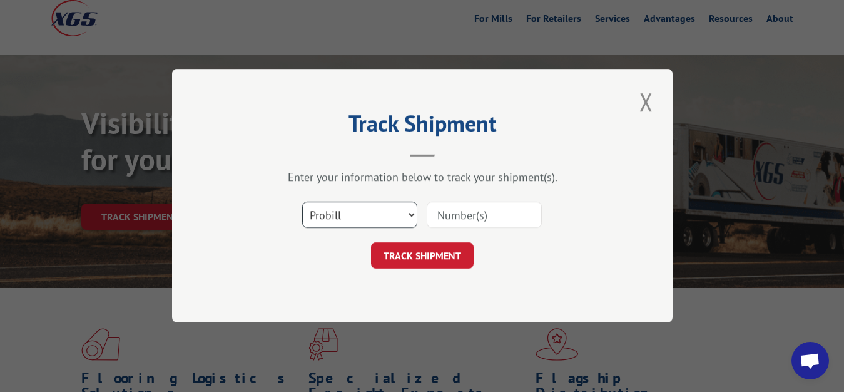
click at [302, 202] on select "Select category... Probill BOL PO" at bounding box center [359, 215] width 115 height 26
select select "bol"
click option "BOL" at bounding box center [0, 0] width 0 height 0
click at [457, 221] on input at bounding box center [484, 215] width 115 height 26
type input "5957217"
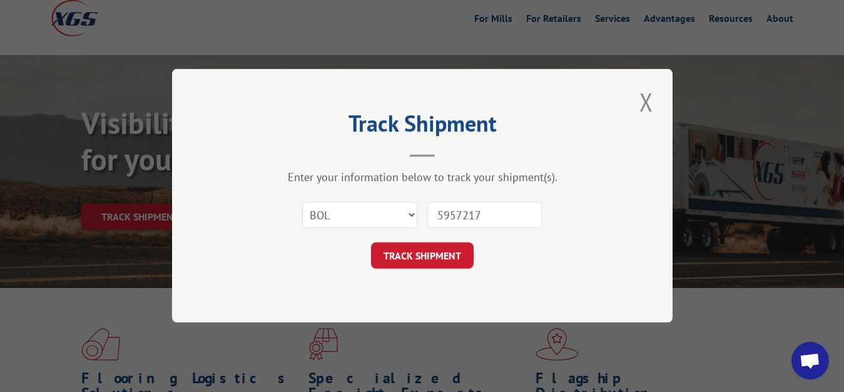
click button "TRACK SHIPMENT" at bounding box center [422, 256] width 103 height 26
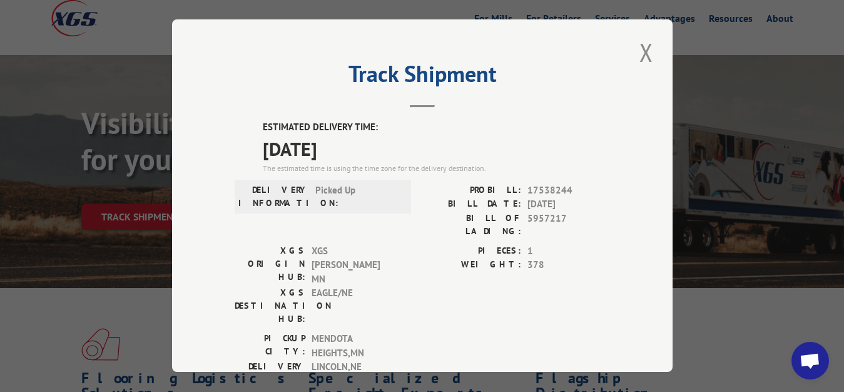
drag, startPoint x: 633, startPoint y: 48, endPoint x: 548, endPoint y: 84, distance: 92.5
click at [636, 49] on button "Close modal" at bounding box center [646, 52] width 21 height 34
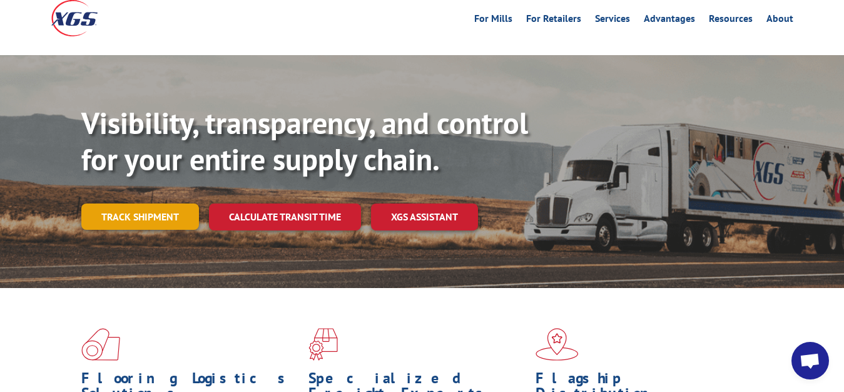
click at [120, 203] on link "Track shipment" at bounding box center [140, 216] width 118 height 26
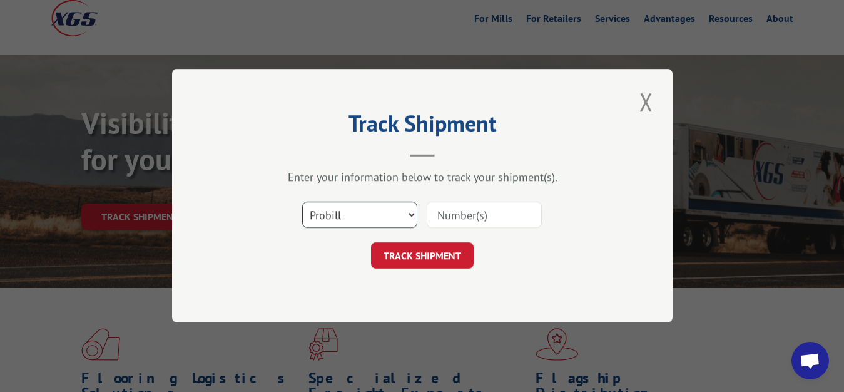
click at [302, 202] on select "Select category... Probill BOL PO" at bounding box center [359, 215] width 115 height 26
select select "bol"
click option "BOL" at bounding box center [0, 0] width 0 height 0
click at [434, 216] on input at bounding box center [484, 215] width 115 height 26
type input "5957219"
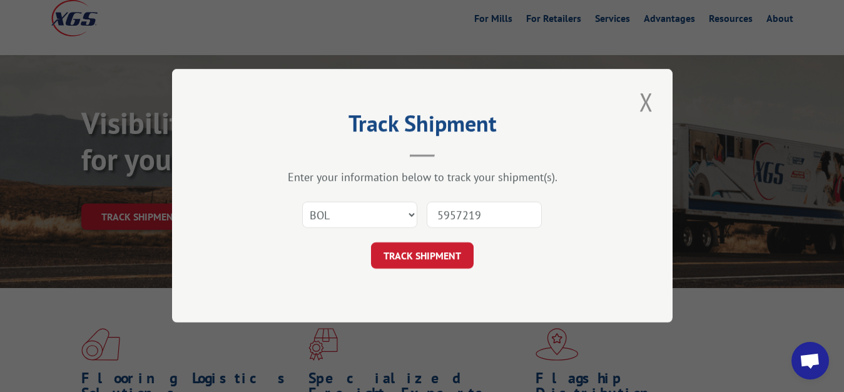
click button "TRACK SHIPMENT" at bounding box center [422, 256] width 103 height 26
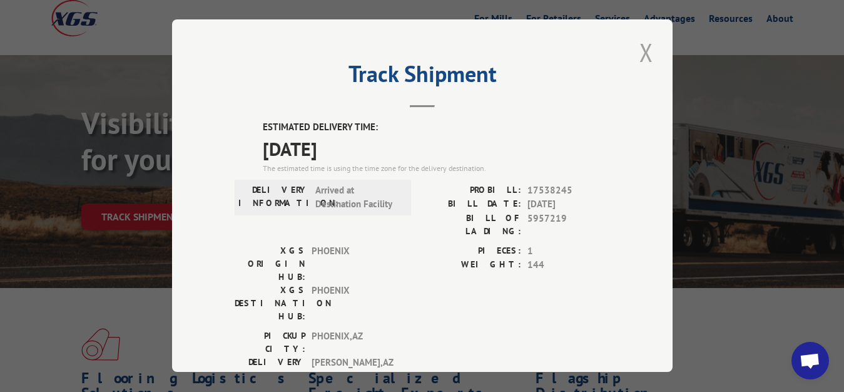
click at [641, 55] on button "Close modal" at bounding box center [646, 52] width 21 height 34
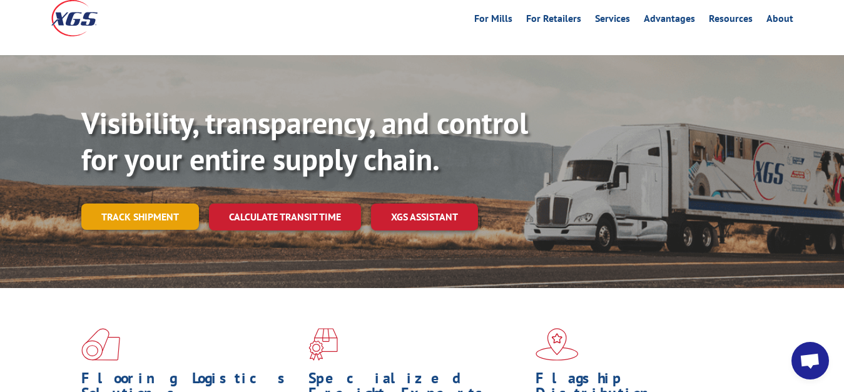
click at [143, 203] on link "Track shipment" at bounding box center [140, 216] width 118 height 26
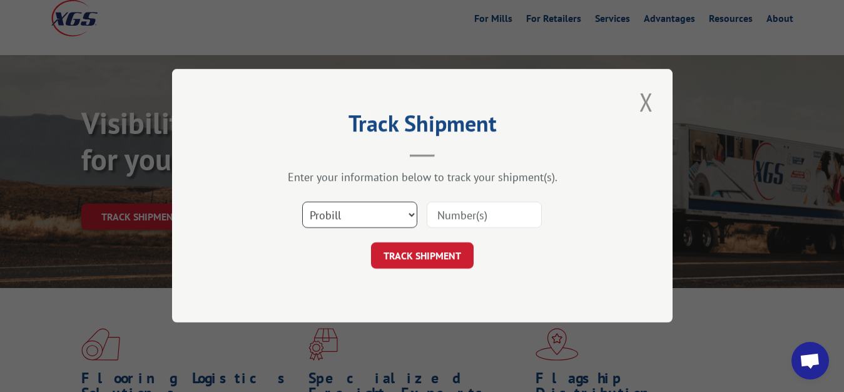
click at [302, 202] on select "Select category... Probill BOL PO" at bounding box center [359, 215] width 115 height 26
select select "bol"
click option "BOL" at bounding box center [0, 0] width 0 height 0
drag, startPoint x: 451, startPoint y: 213, endPoint x: 452, endPoint y: 202, distance: 11.3
click at [451, 211] on input at bounding box center [484, 215] width 115 height 26
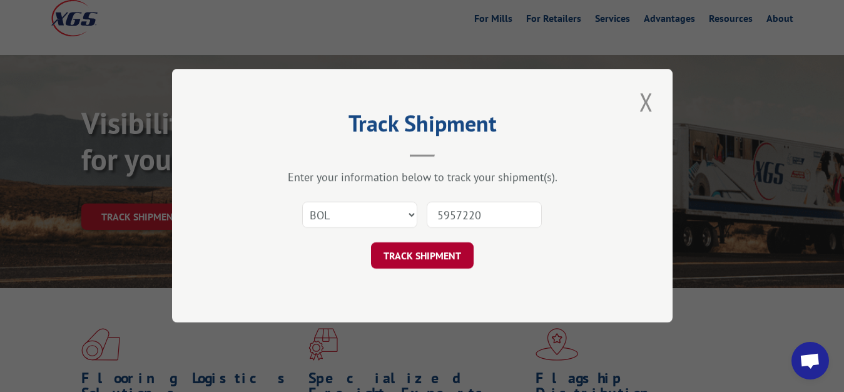
type input "5957220"
click button "TRACK SHIPMENT" at bounding box center [422, 256] width 103 height 26
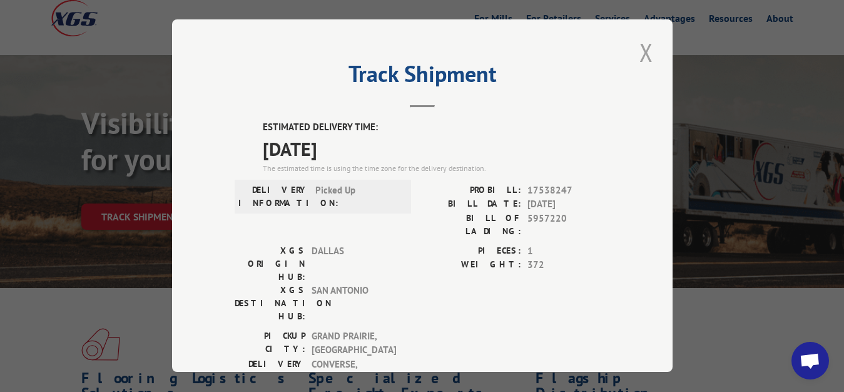
click at [639, 50] on button "Close modal" at bounding box center [646, 52] width 21 height 34
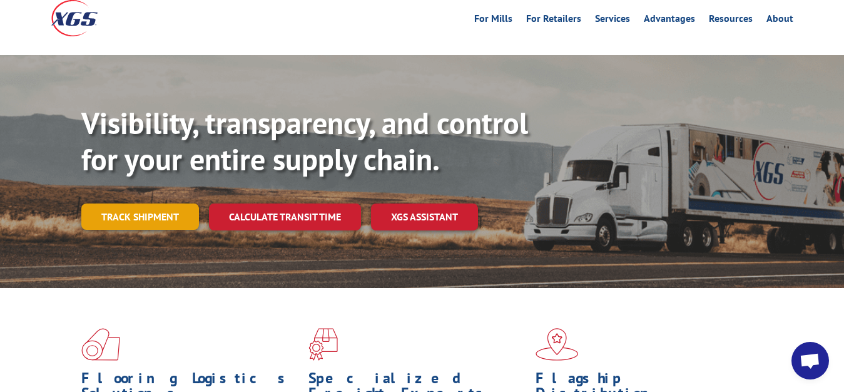
click at [113, 203] on link "Track shipment" at bounding box center [140, 216] width 118 height 26
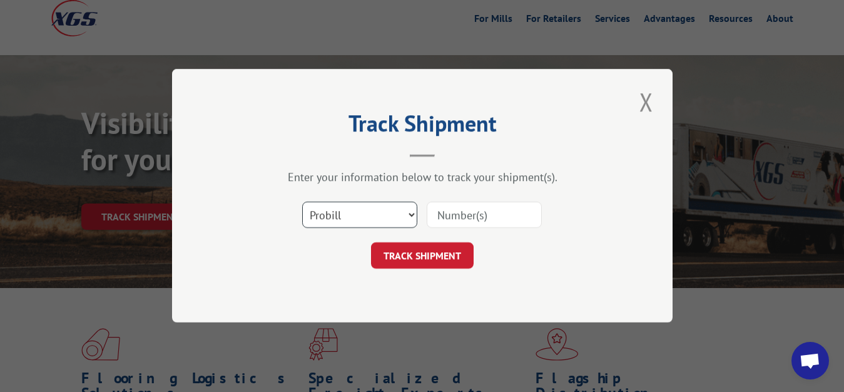
click at [302, 202] on select "Select category... Probill BOL PO" at bounding box center [359, 215] width 115 height 26
select select "bol"
click option "BOL" at bounding box center [0, 0] width 0 height 0
click at [457, 207] on input at bounding box center [484, 215] width 115 height 26
